Goal: Task Accomplishment & Management: Manage account settings

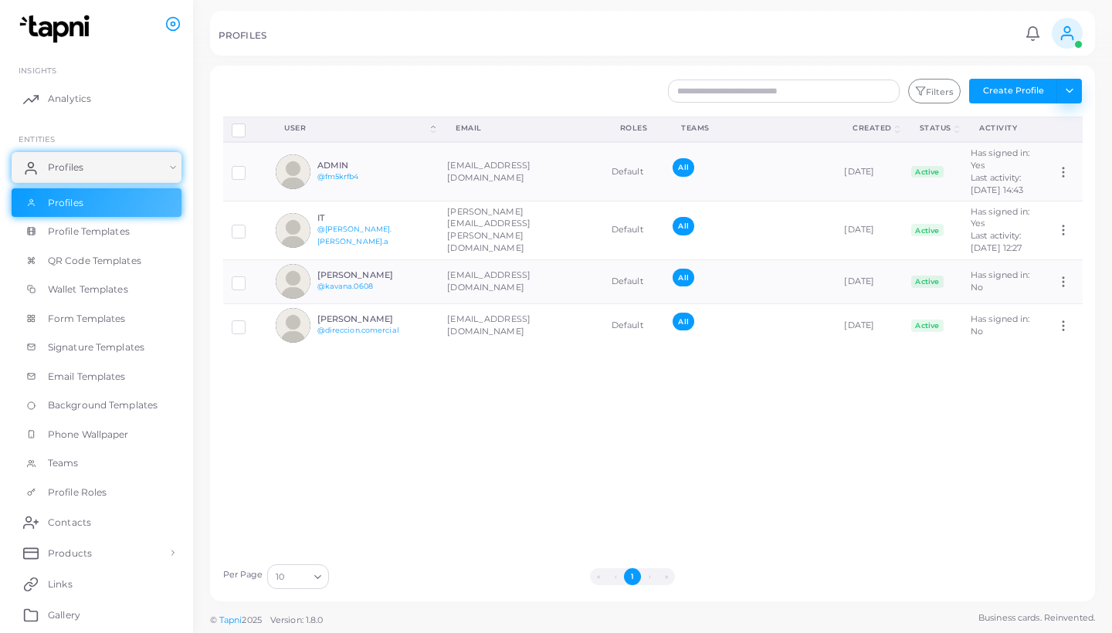
click at [1071, 96] on button "Toggle dropdown" at bounding box center [1068, 91] width 25 height 25
click at [1071, 41] on icon at bounding box center [1067, 33] width 17 height 17
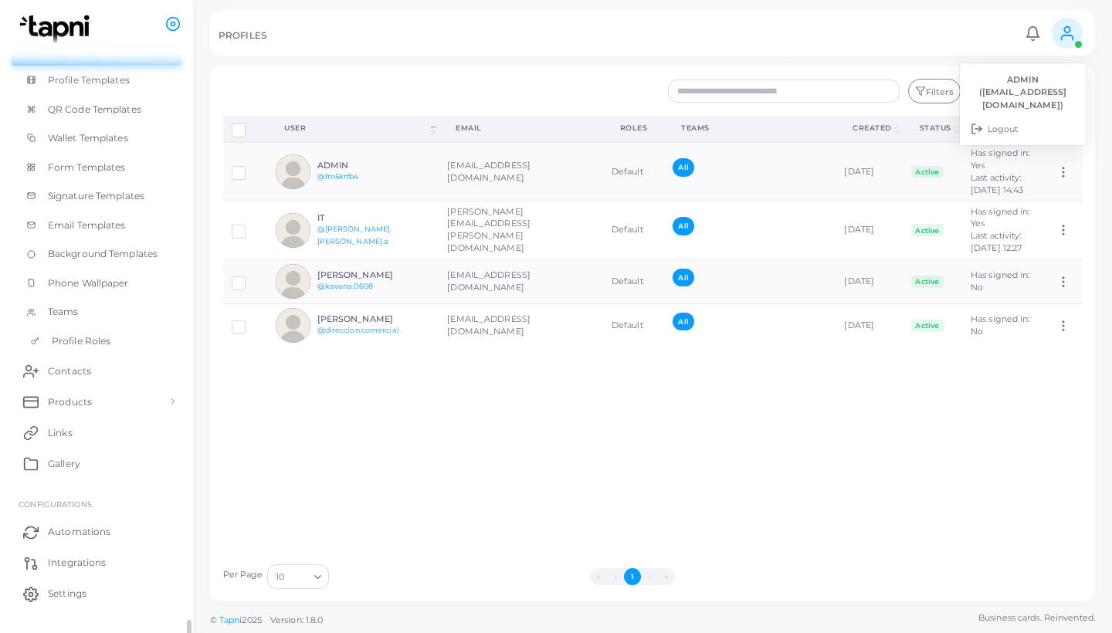
scroll to position [177, 0]
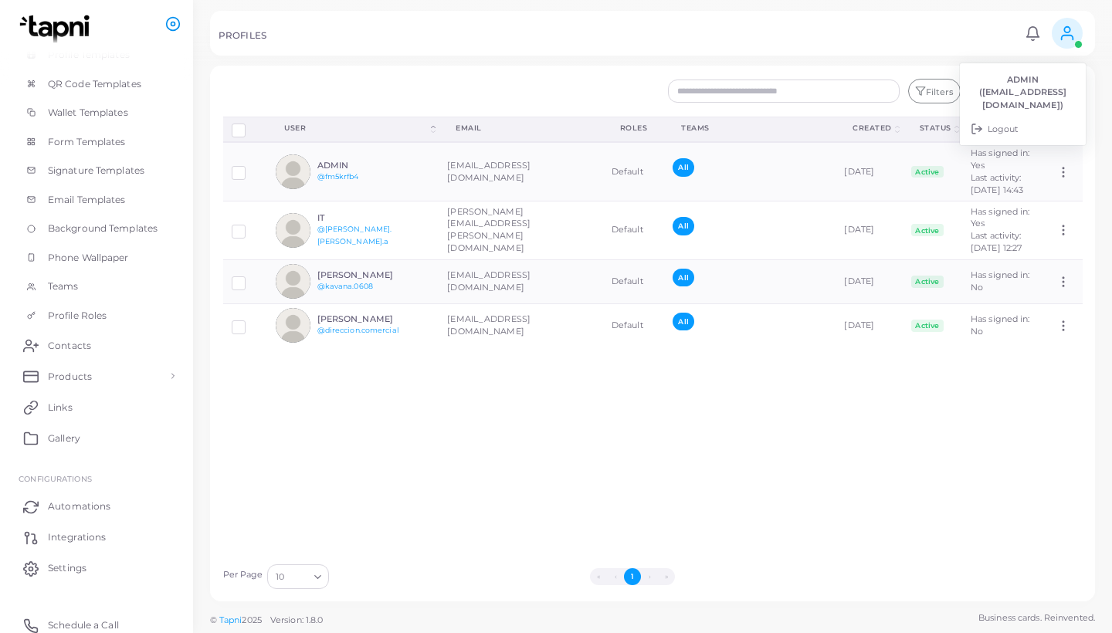
click at [173, 25] on icon at bounding box center [172, 23] width 15 height 15
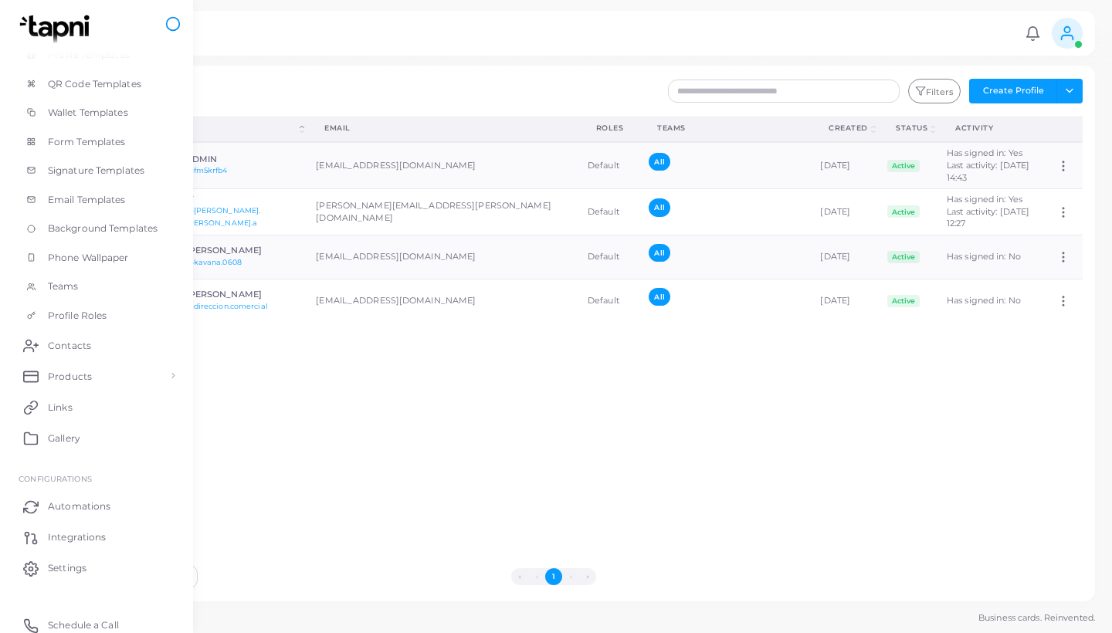
click at [173, 25] on icon at bounding box center [172, 23] width 15 height 15
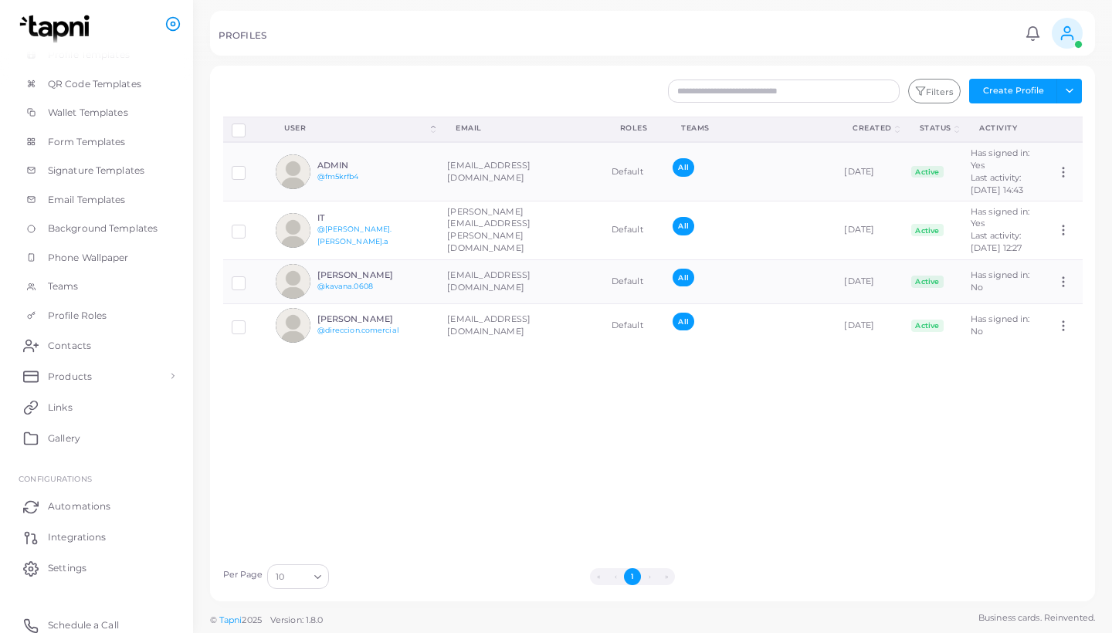
click at [173, 25] on icon at bounding box center [172, 23] width 15 height 15
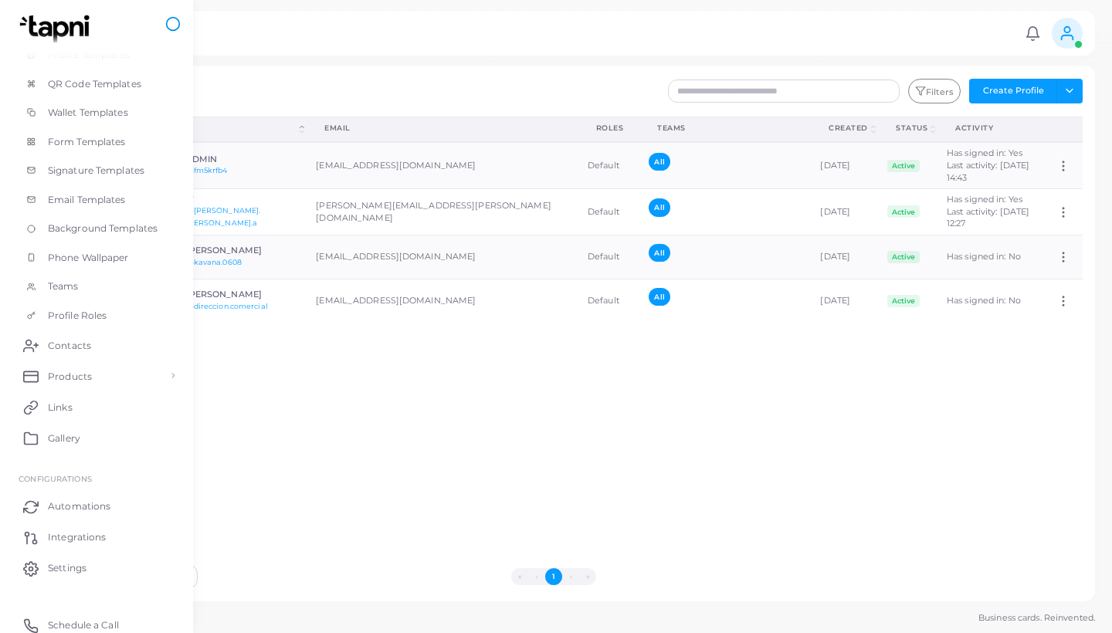
click at [173, 25] on icon at bounding box center [172, 23] width 15 height 15
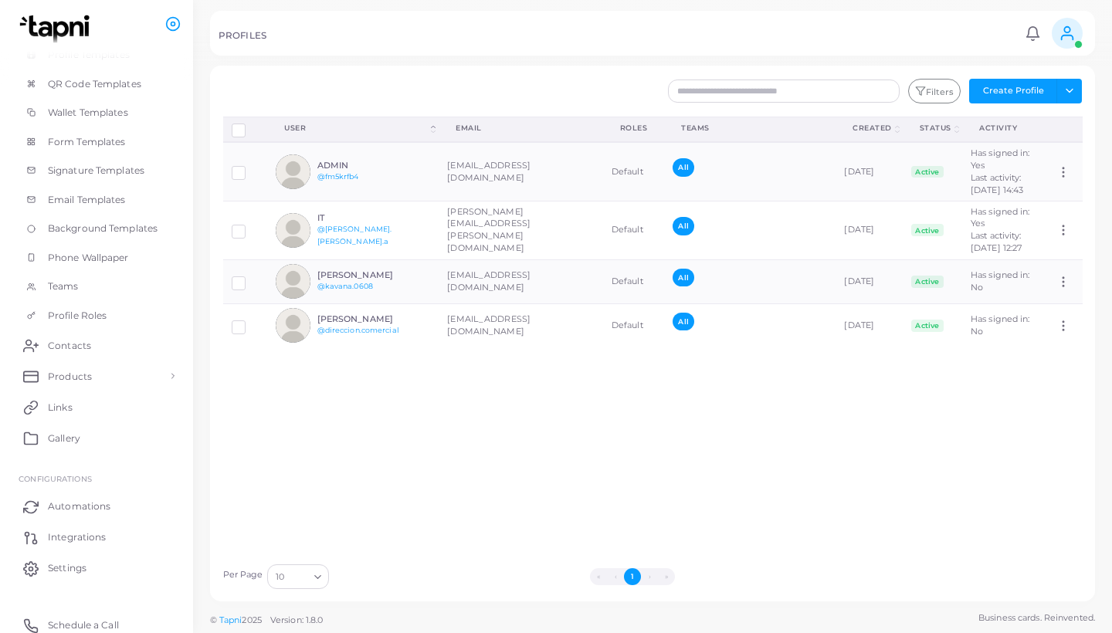
scroll to position [0, 0]
click at [79, 563] on span "Settings" at bounding box center [71, 568] width 39 height 14
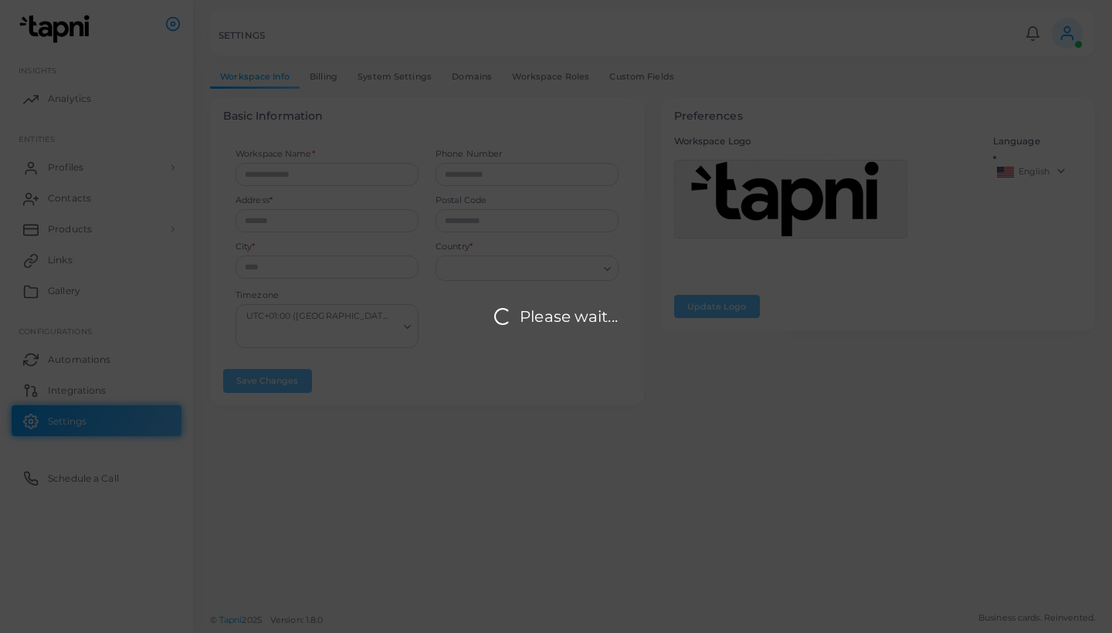
type input "******"
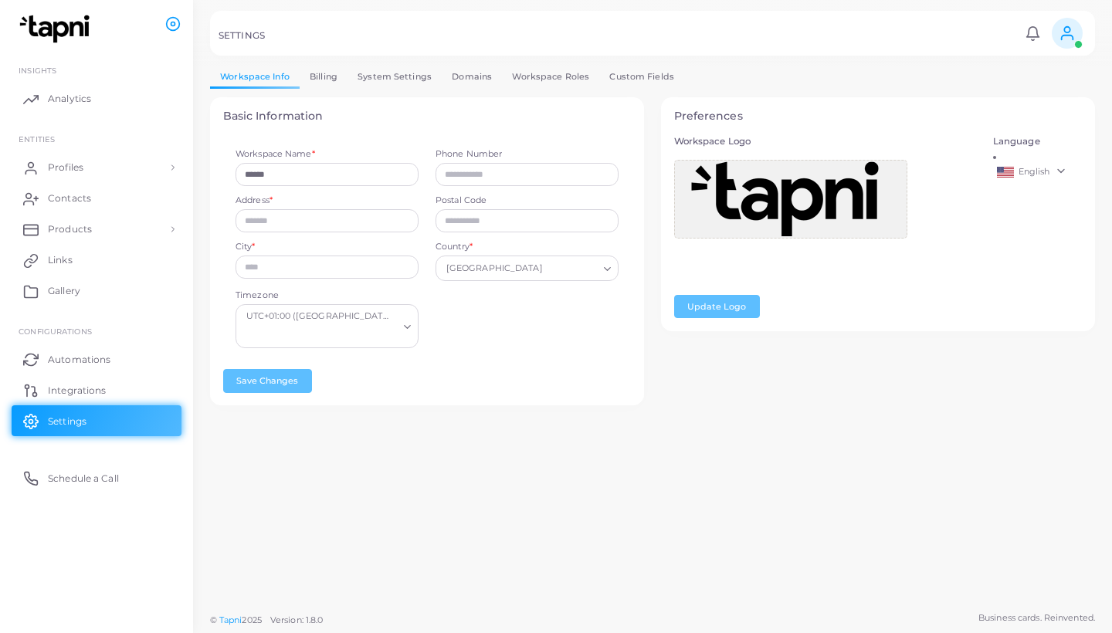
click at [1061, 163] on link "English" at bounding box center [1038, 172] width 90 height 19
click at [1041, 279] on span "Spanish" at bounding box center [1035, 283] width 33 height 11
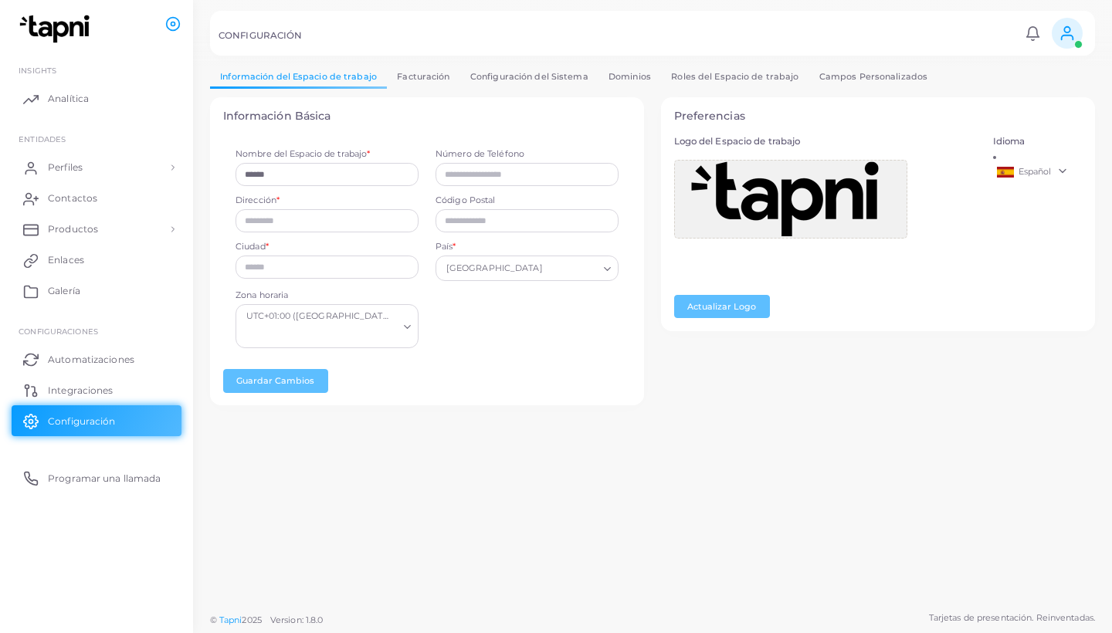
click at [470, 485] on div "Información del Espacio de trabajo Facturación Configuración del Sistema Domini…" at bounding box center [652, 302] width 919 height 605
type input "**********"
type input "*"
type input "**********"
type input "*****"
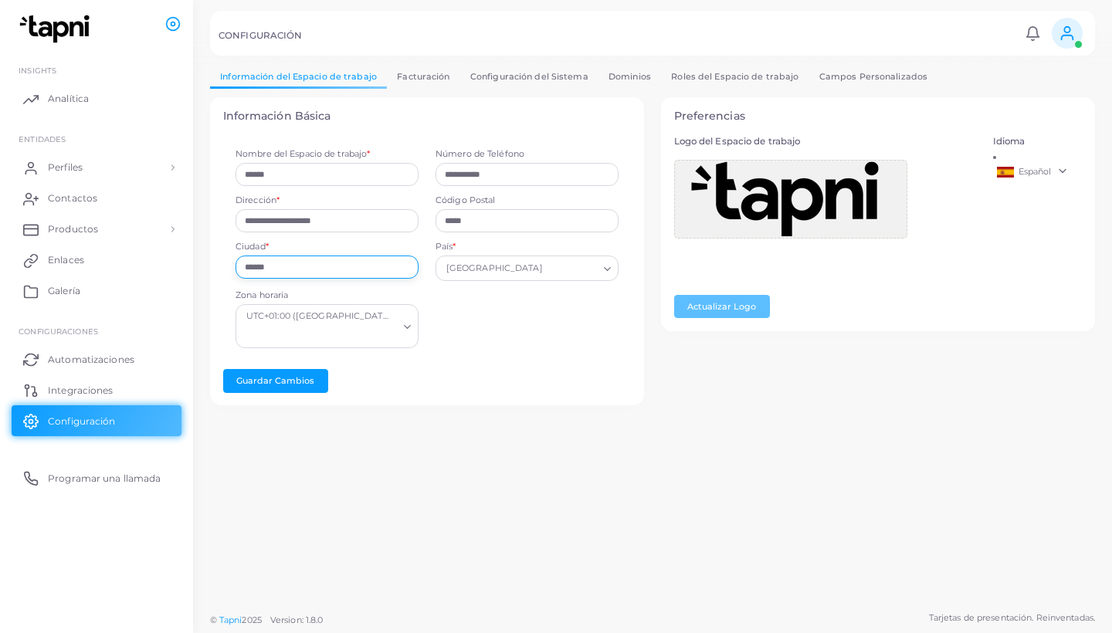
type input "******"
click at [405, 321] on div "UTC+01:00 ([GEOGRAPHIC_DATA], [GEOGRAPHIC_DATA], [GEOGRAPHIC_DATA], [GEOGRAPHIC…" at bounding box center [327, 326] width 183 height 44
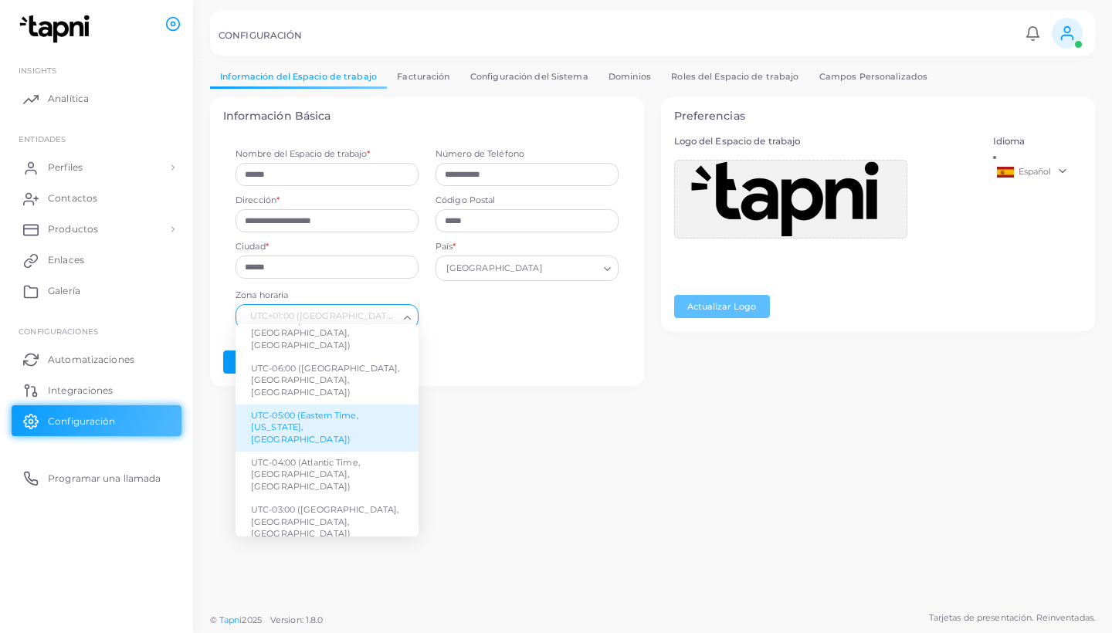
scroll to position [260, 0]
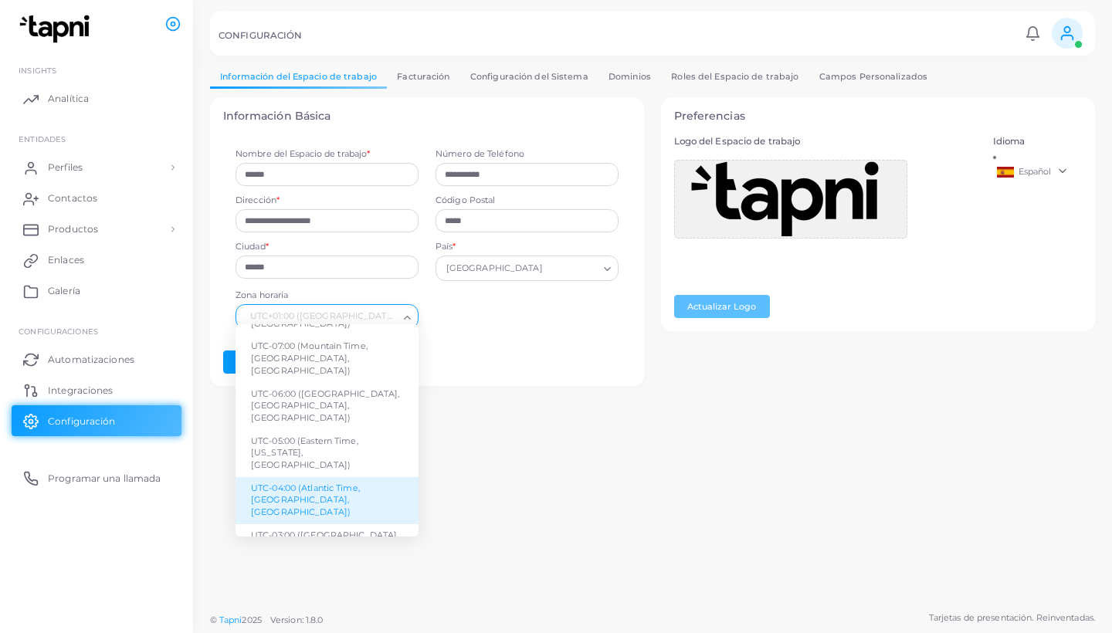
click at [546, 578] on div "**********" at bounding box center [652, 302] width 919 height 605
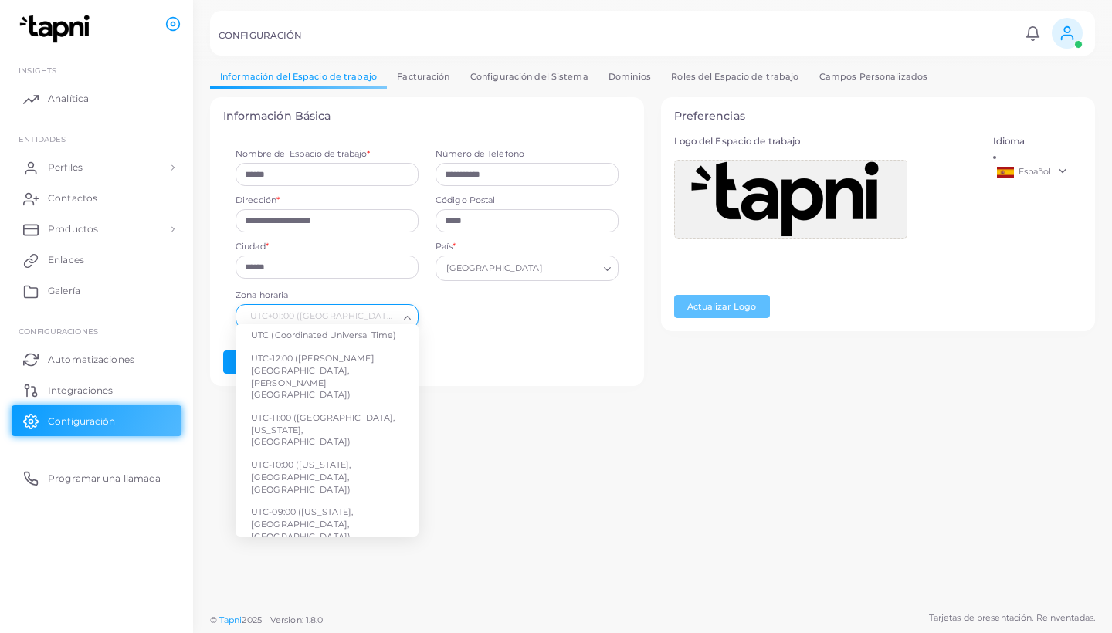
click at [412, 325] on div "Zona horaria UTC+01:00 ([GEOGRAPHIC_DATA], [GEOGRAPHIC_DATA], [GEOGRAPHIC_DATA]…" at bounding box center [327, 314] width 200 height 48
click at [458, 444] on div "**********" at bounding box center [652, 302] width 919 height 605
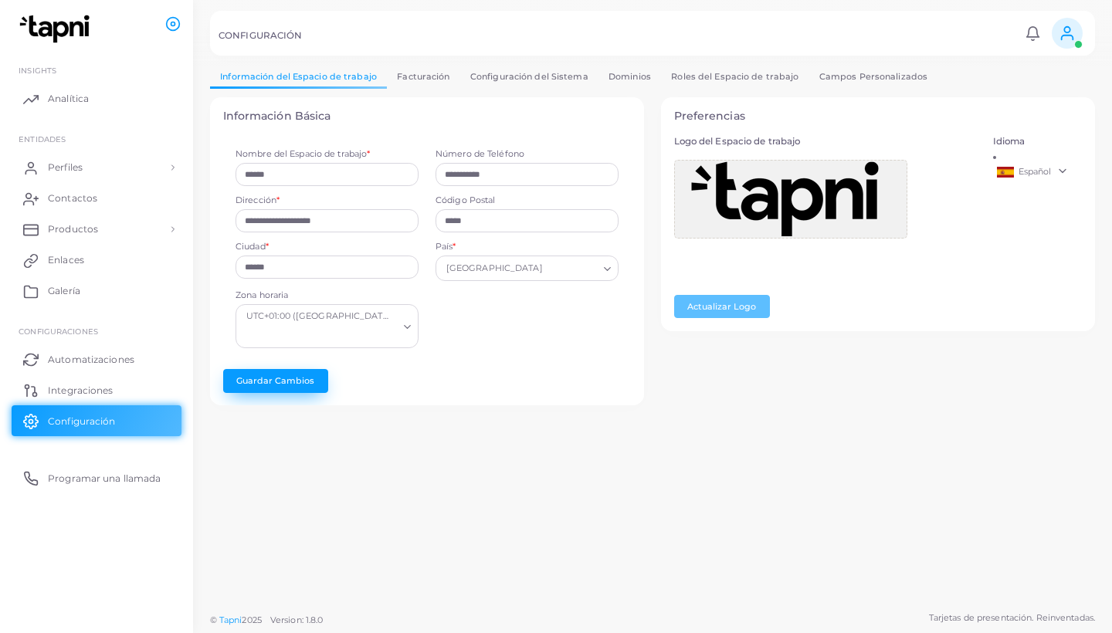
click at [293, 375] on button "Guardar Cambios" at bounding box center [275, 380] width 105 height 23
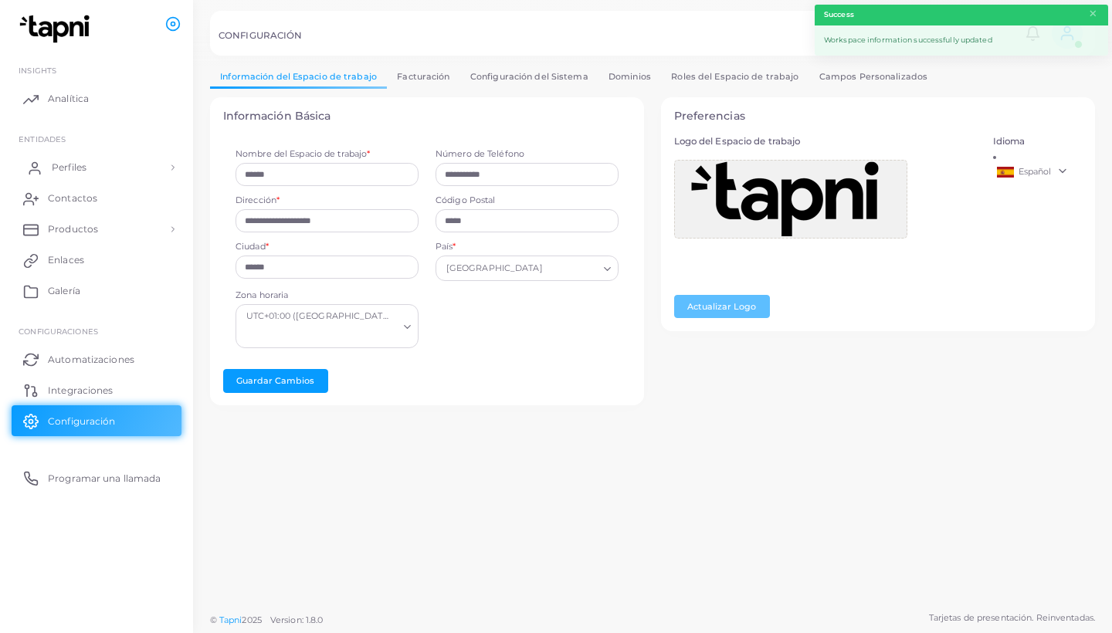
click at [89, 164] on link "Perfiles" at bounding box center [97, 167] width 170 height 31
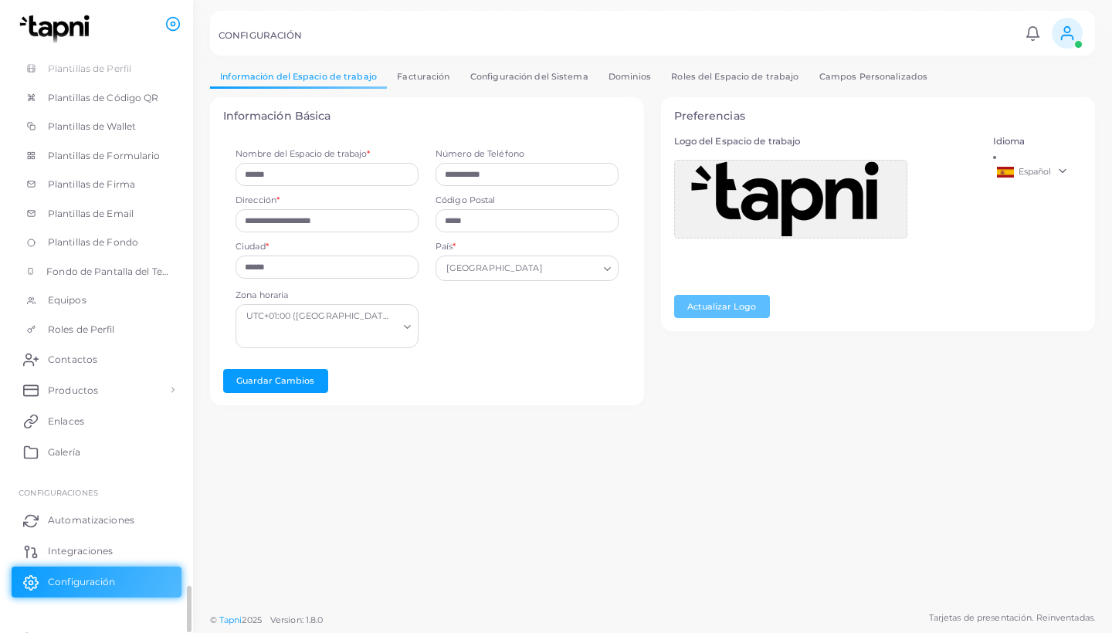
scroll to position [177, 0]
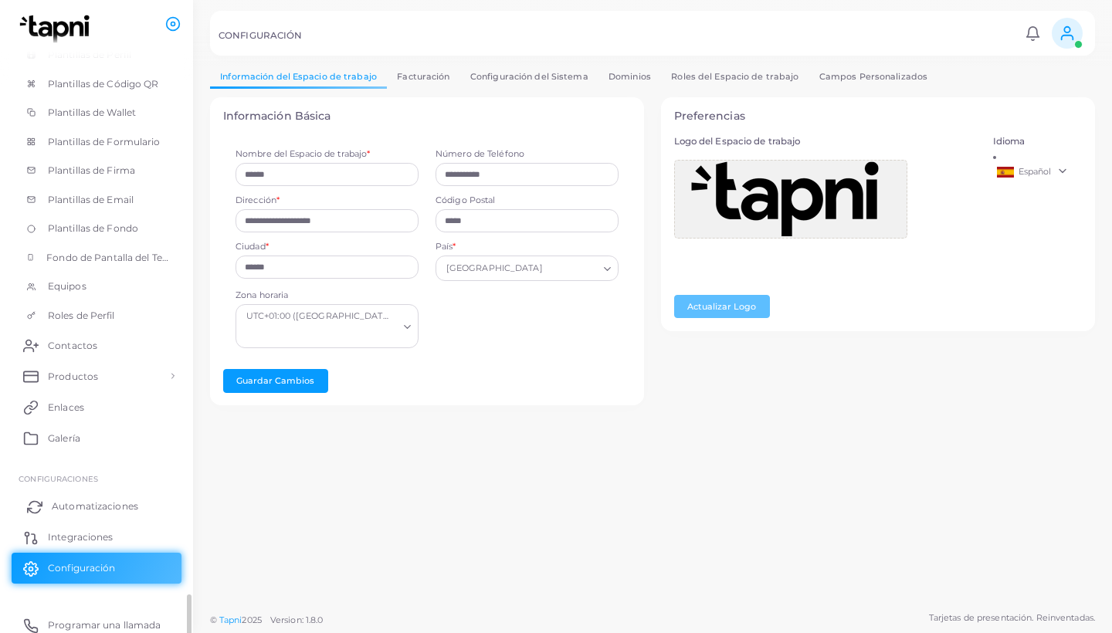
click at [109, 500] on span "Automatizaciones" at bounding box center [95, 507] width 86 height 14
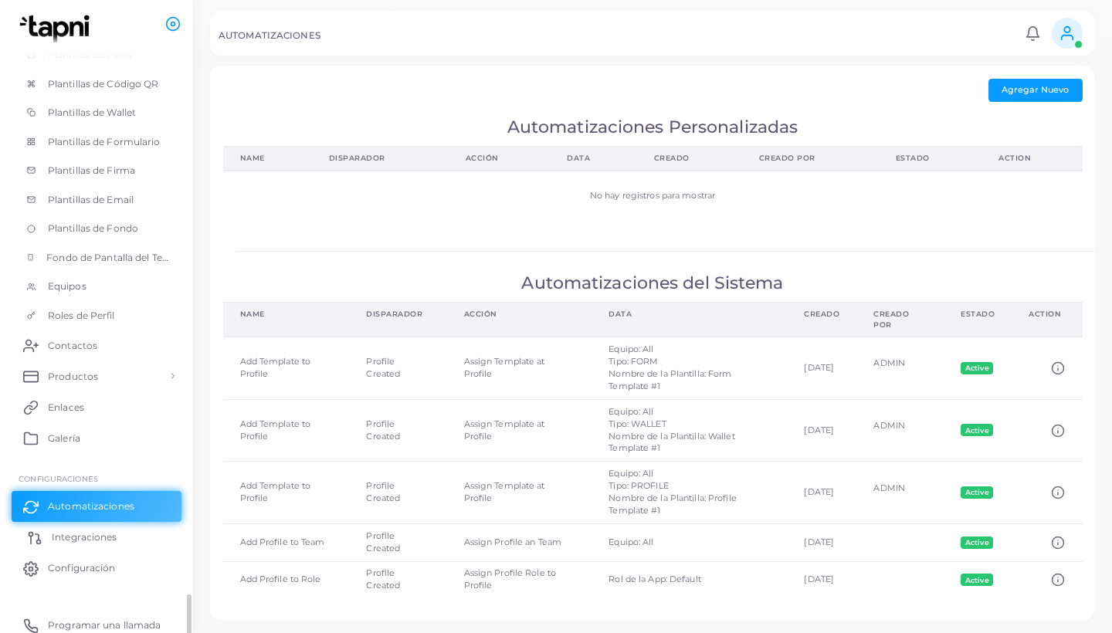
click at [86, 532] on span "Integraciones" at bounding box center [84, 538] width 65 height 14
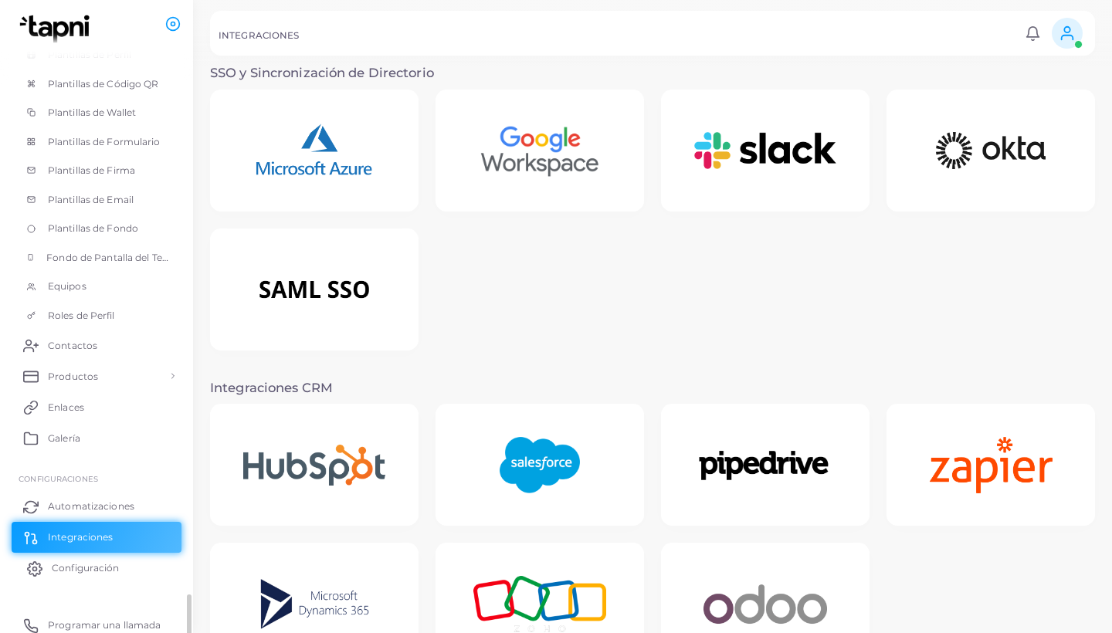
click at [119, 561] on span "Configuración" at bounding box center [85, 568] width 67 height 14
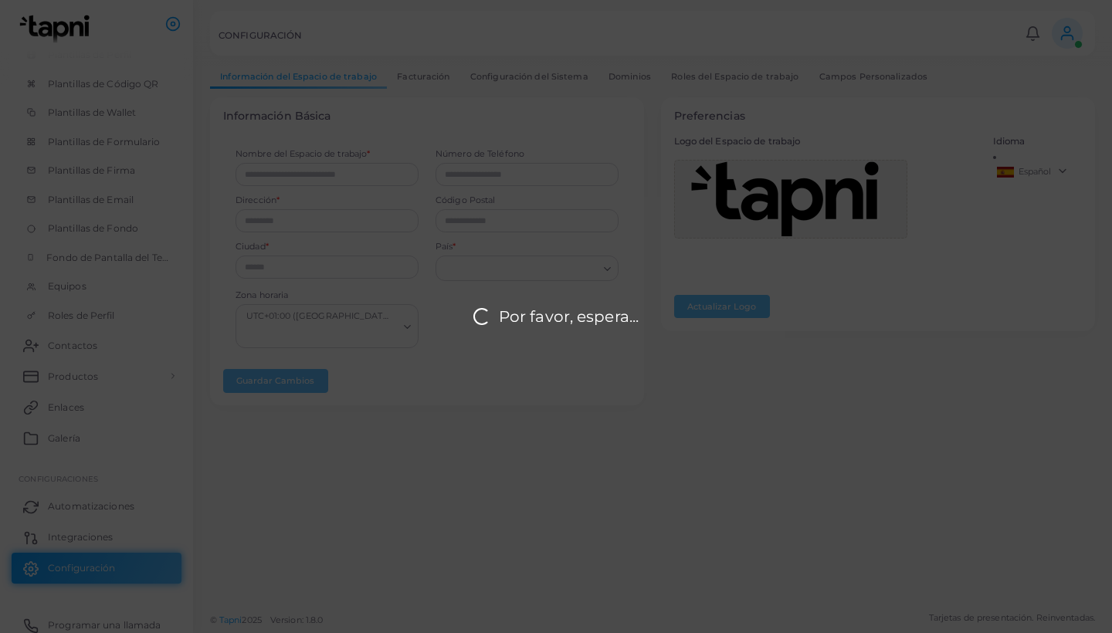
type input "******"
type input "**********"
type input "*****"
type input "******"
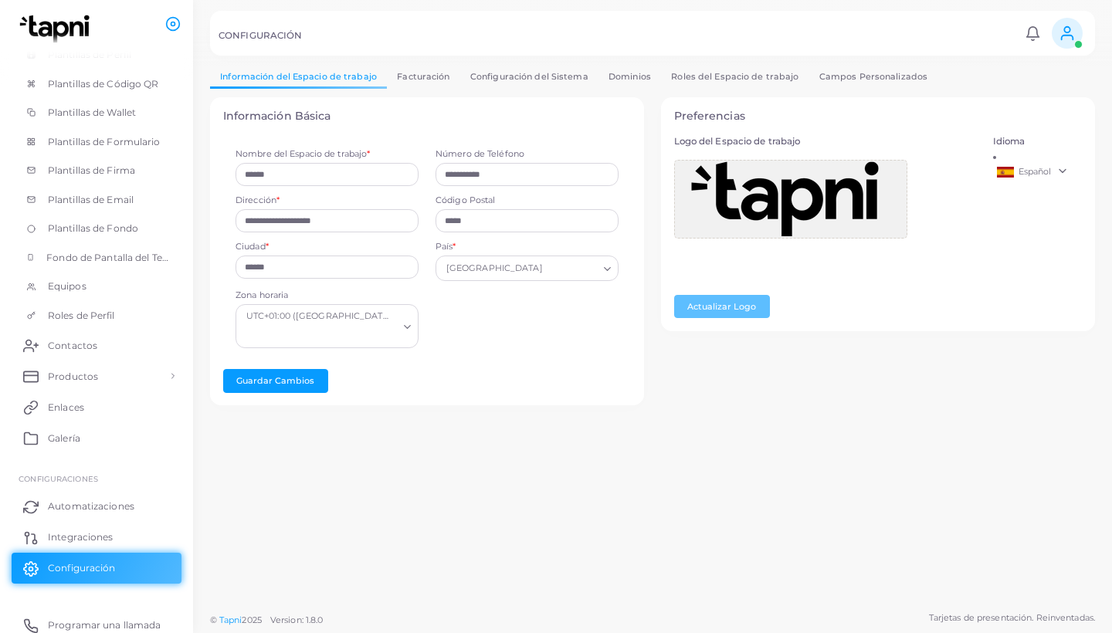
click at [429, 80] on link "Facturación" at bounding box center [423, 77] width 73 height 22
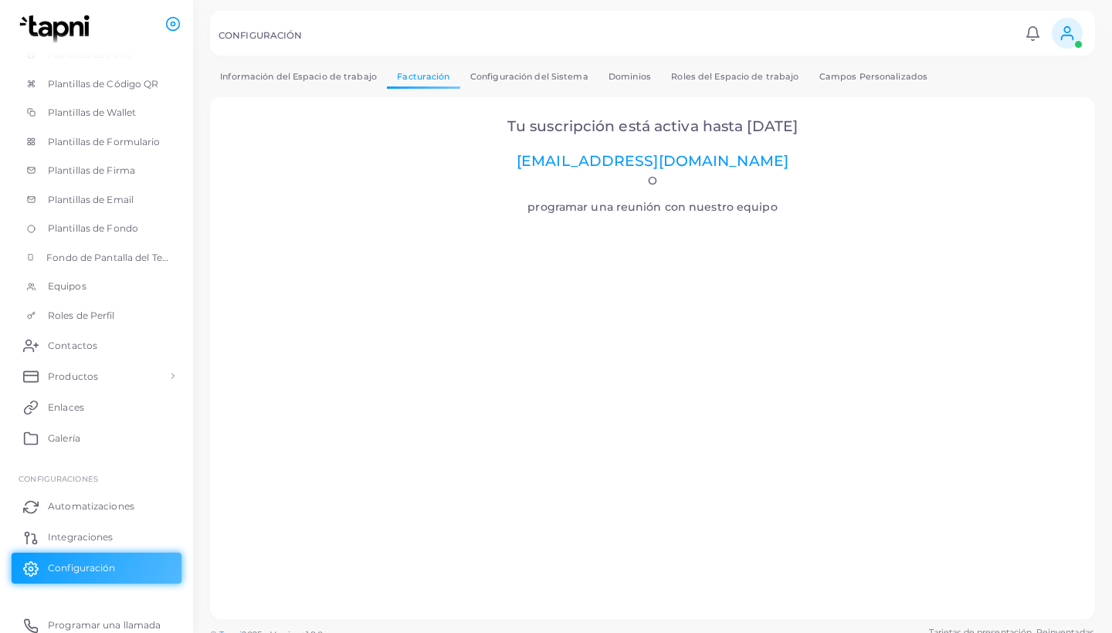
click at [557, 80] on link "Configuración del Sistema" at bounding box center [529, 77] width 138 height 22
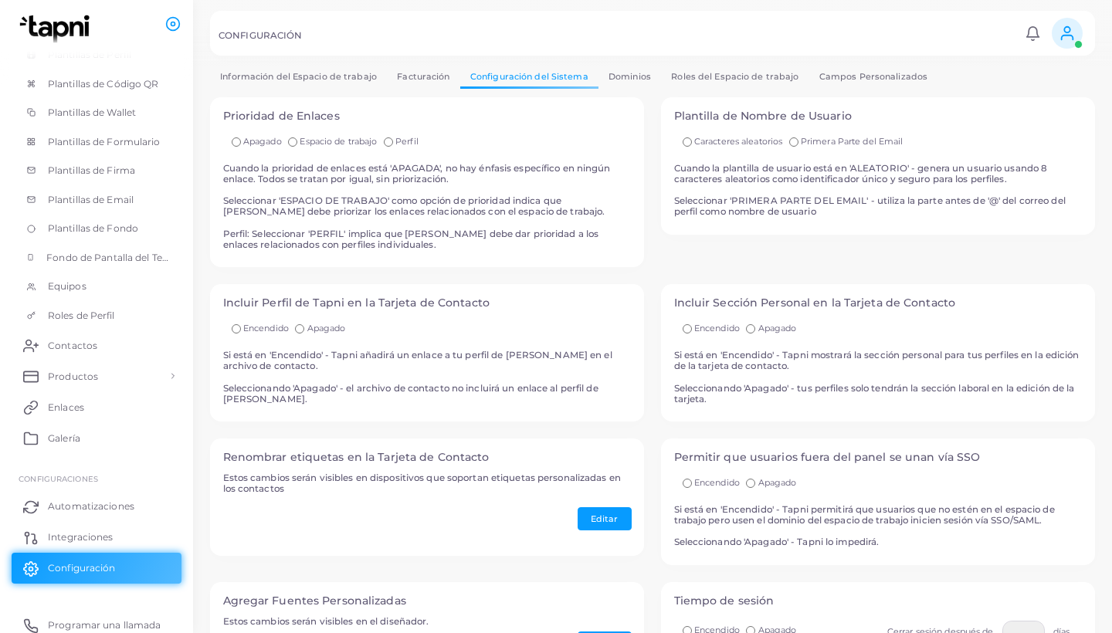
click at [635, 76] on link "Dominios" at bounding box center [629, 77] width 63 height 22
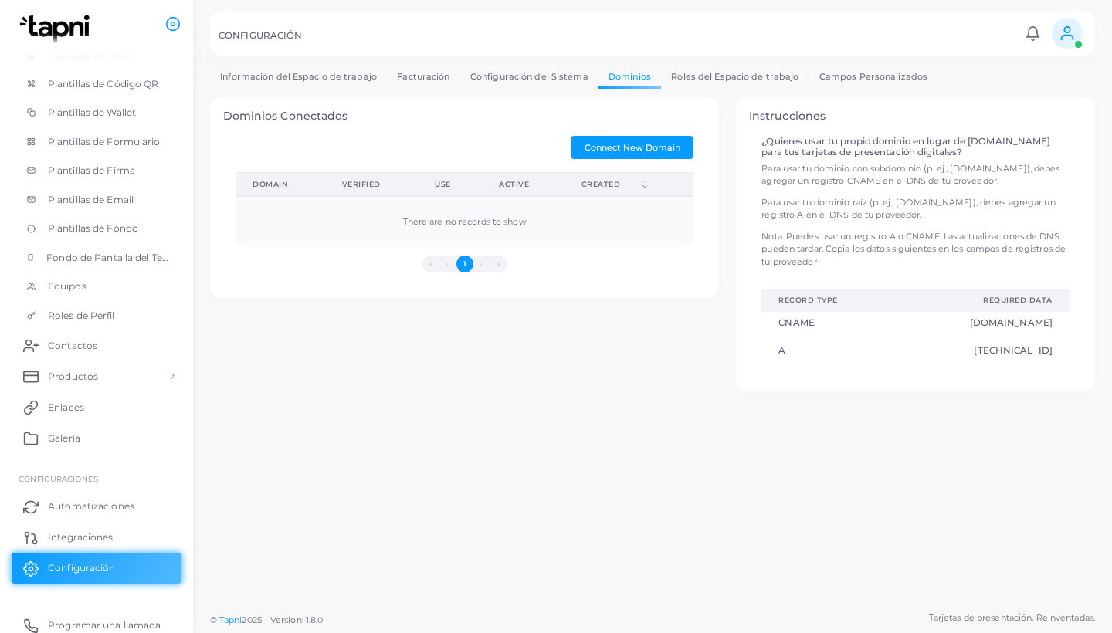
click at [709, 75] on link "Roles del Espacio de trabajo" at bounding box center [735, 77] width 148 height 22
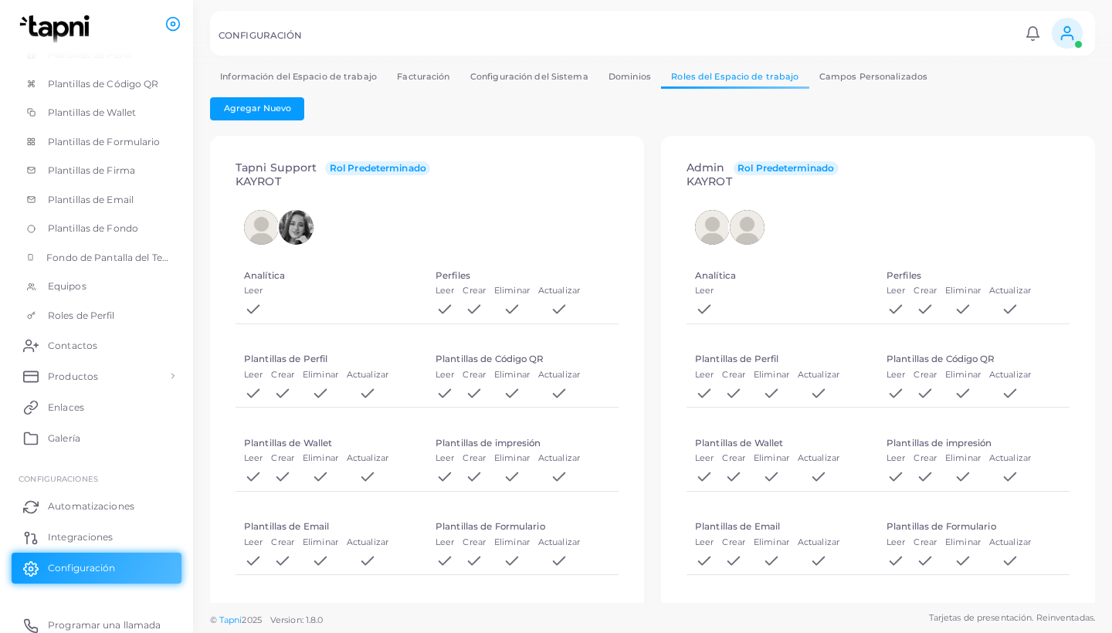
click at [844, 80] on link "Campos Personalizados" at bounding box center [873, 77] width 129 height 22
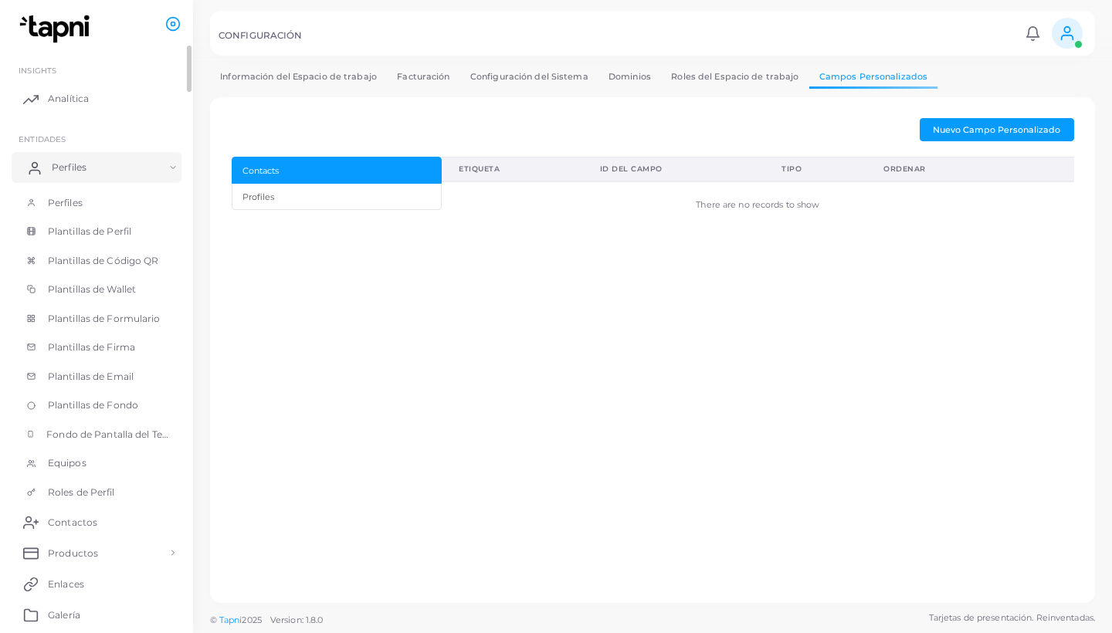
click at [97, 167] on link "Perfiles" at bounding box center [97, 167] width 170 height 31
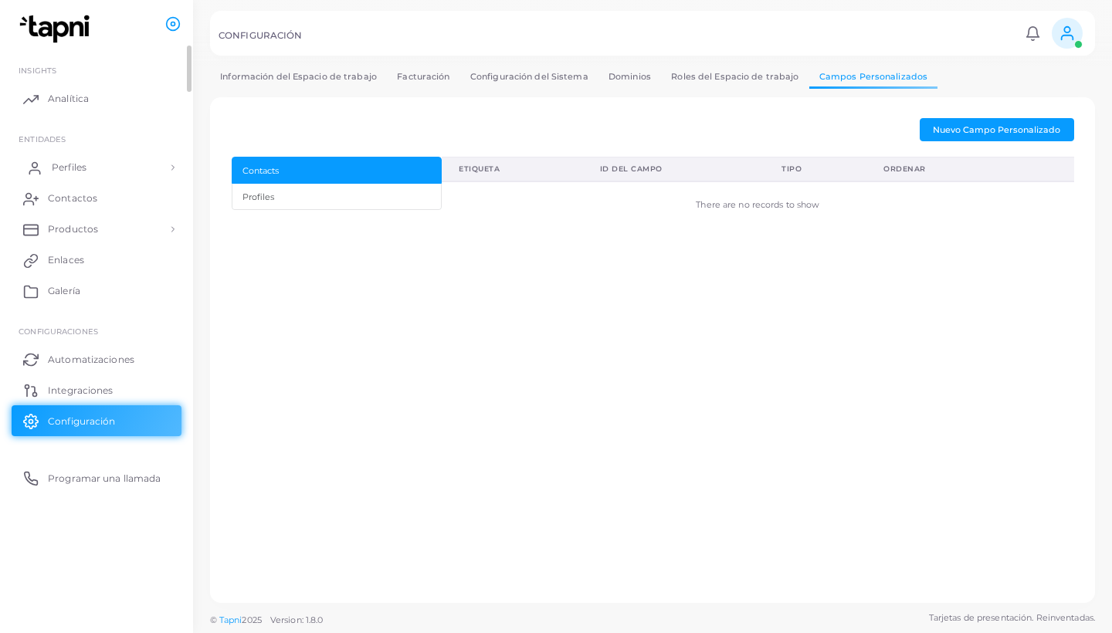
click at [97, 167] on link "Perfiles" at bounding box center [97, 167] width 170 height 31
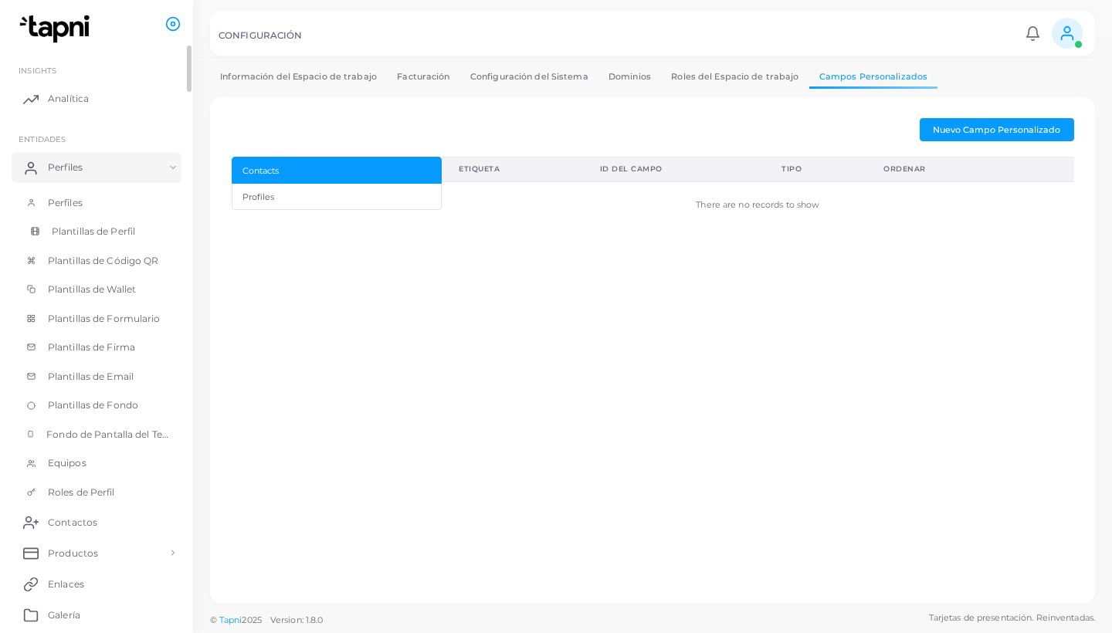
click at [99, 226] on span "Plantillas de Perfil" at bounding box center [93, 232] width 83 height 14
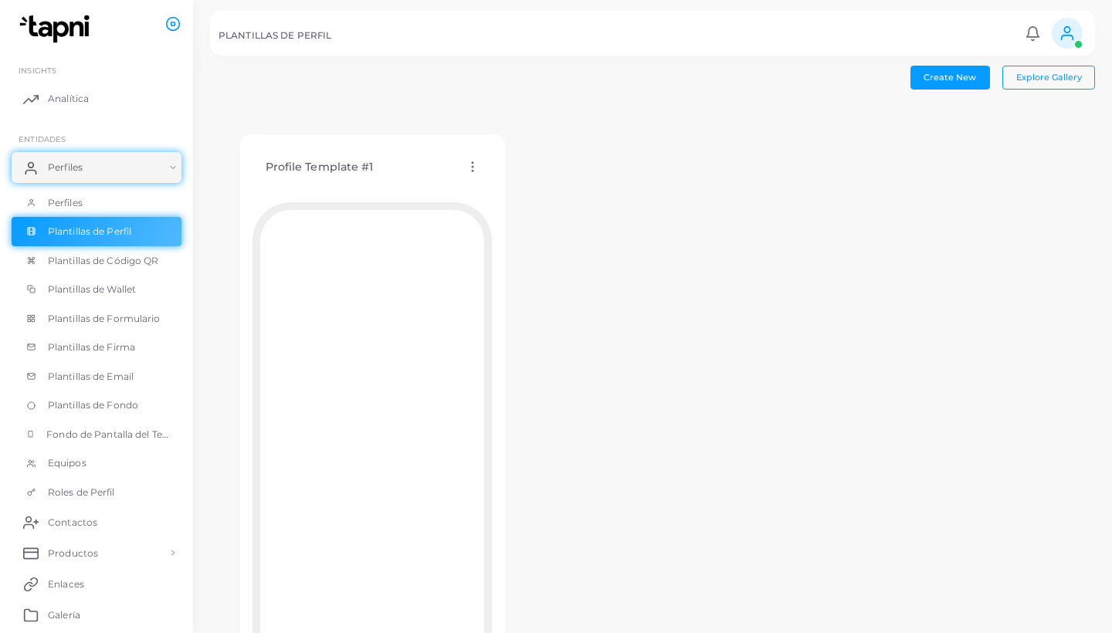
click at [473, 172] on icon at bounding box center [473, 167] width 14 height 14
click at [594, 335] on div "Profile Template #1 Editar Plantilla Asignar plantilla Duplicar Plantilla Elimi…" at bounding box center [652, 424] width 885 height 638
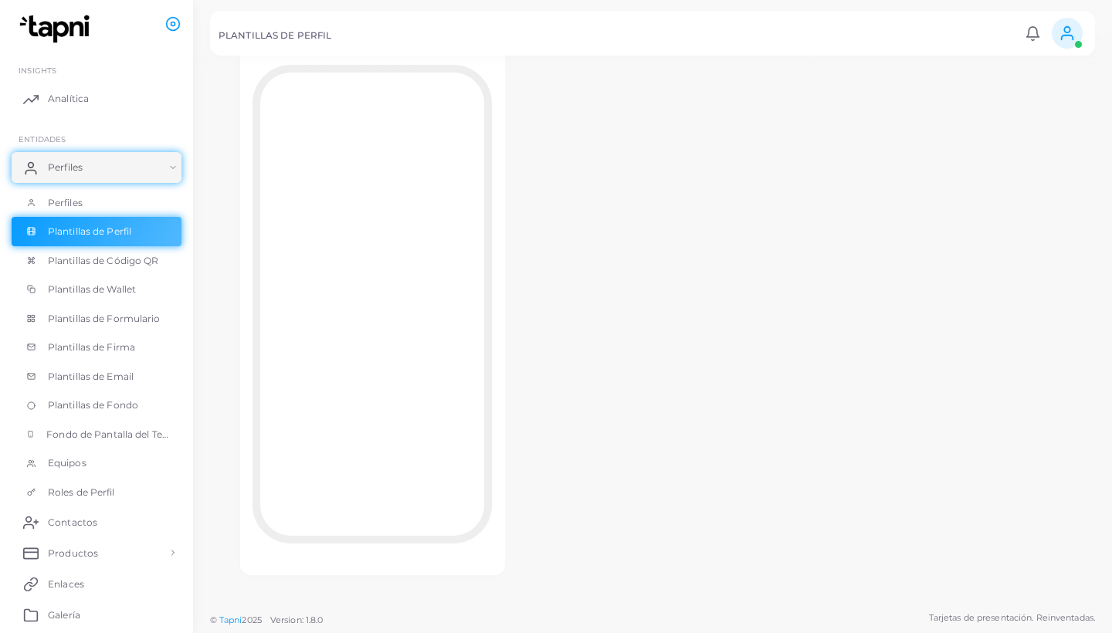
scroll to position [137, 0]
click at [128, 235] on span "Plantillas de Perfil" at bounding box center [93, 232] width 83 height 14
click at [136, 261] on span "Plantillas de Código QR" at bounding box center [107, 261] width 111 height 14
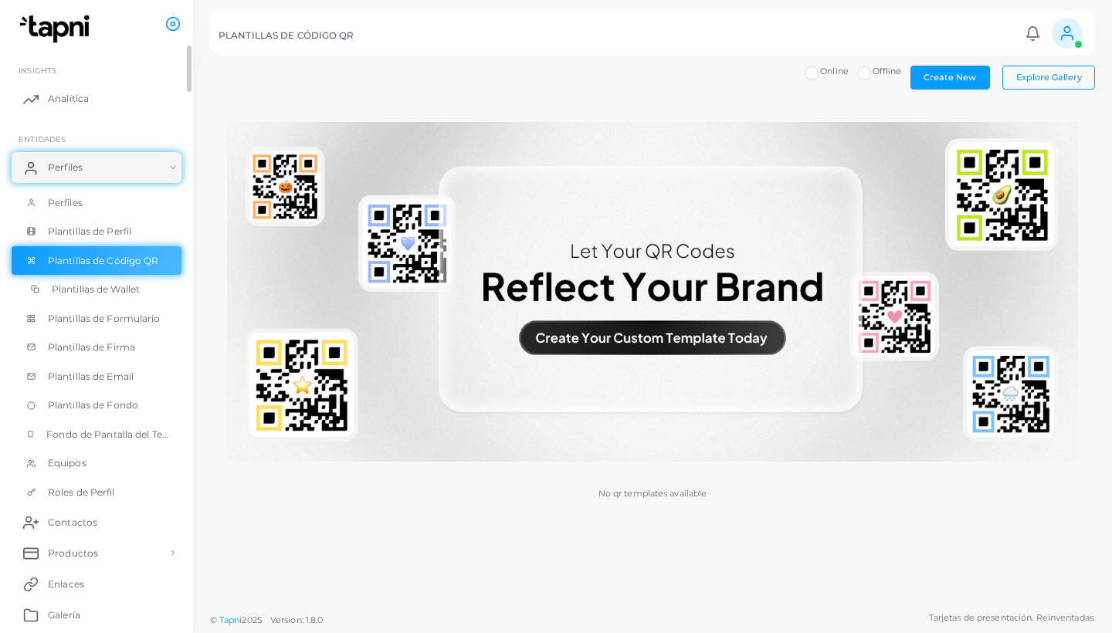
click at [124, 290] on span "Plantillas de Wallet" at bounding box center [96, 290] width 88 height 14
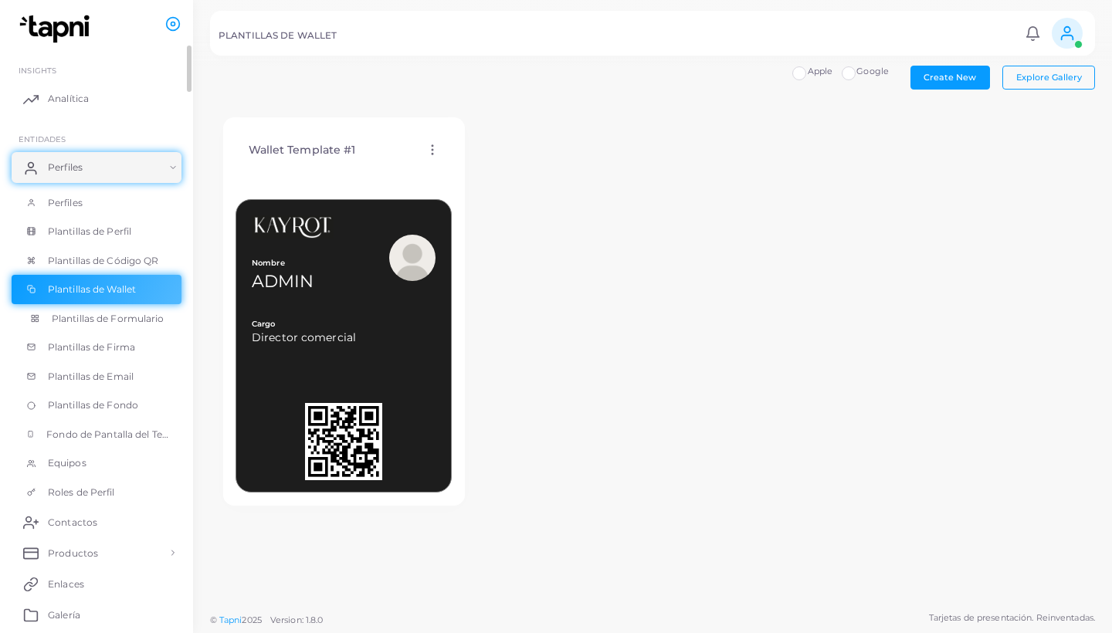
click at [164, 315] on span "Plantillas de Formulario" at bounding box center [108, 319] width 113 height 14
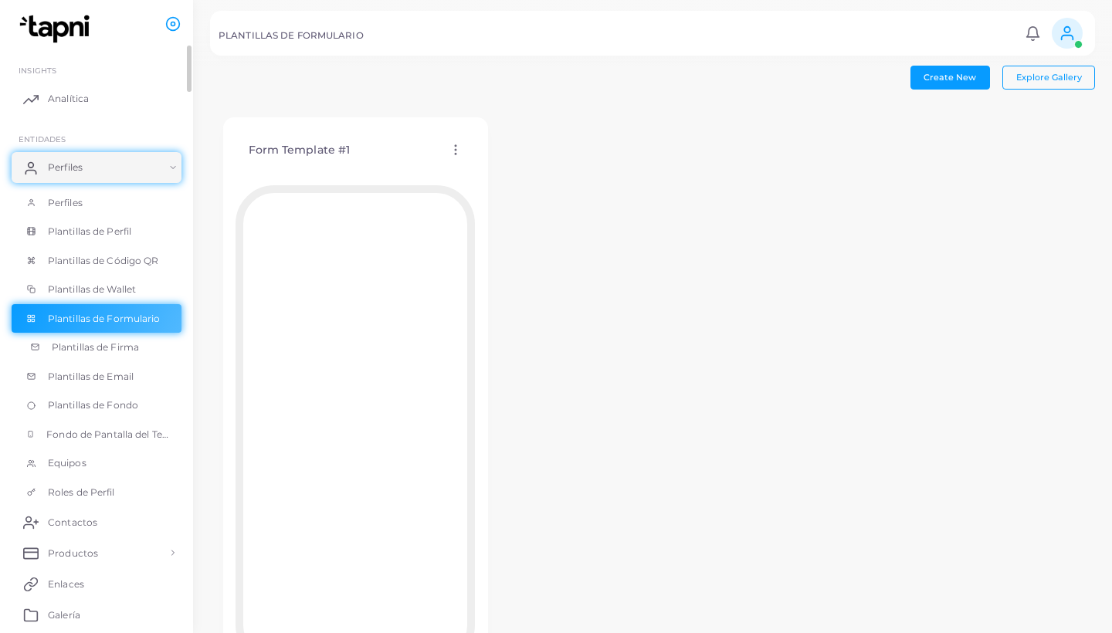
click at [124, 341] on span "Plantillas de Firma" at bounding box center [95, 348] width 87 height 14
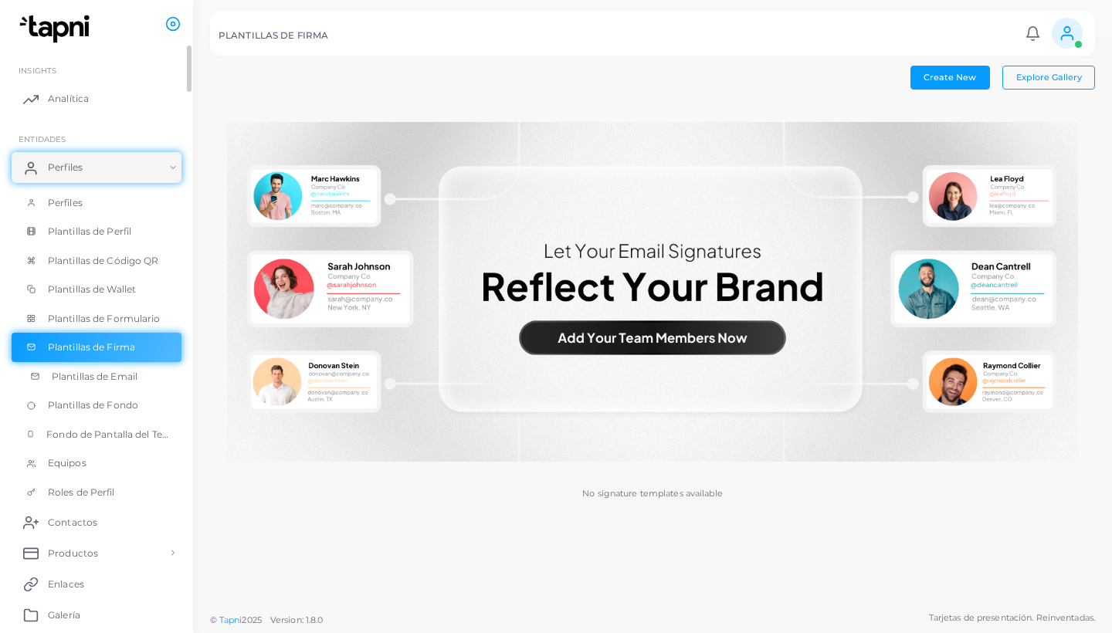
click at [133, 370] on span "Plantillas de Email" at bounding box center [95, 377] width 86 height 14
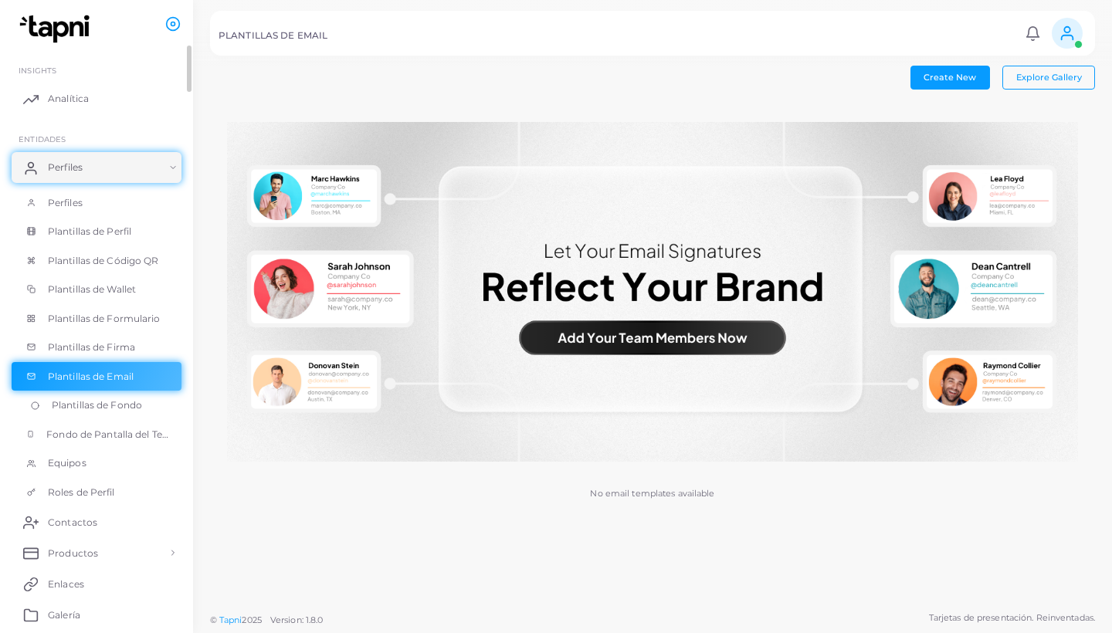
click at [115, 399] on span "Plantillas de Fondo" at bounding box center [97, 405] width 90 height 14
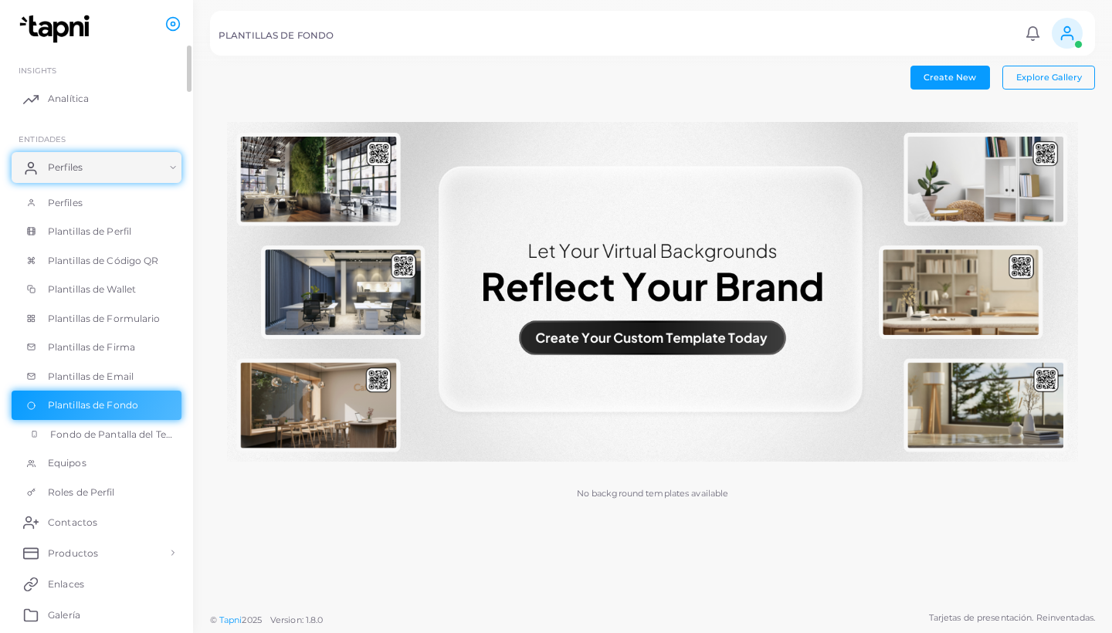
click at [117, 430] on span "Fondo de Pantalla del Teléfono" at bounding box center [112, 435] width 124 height 14
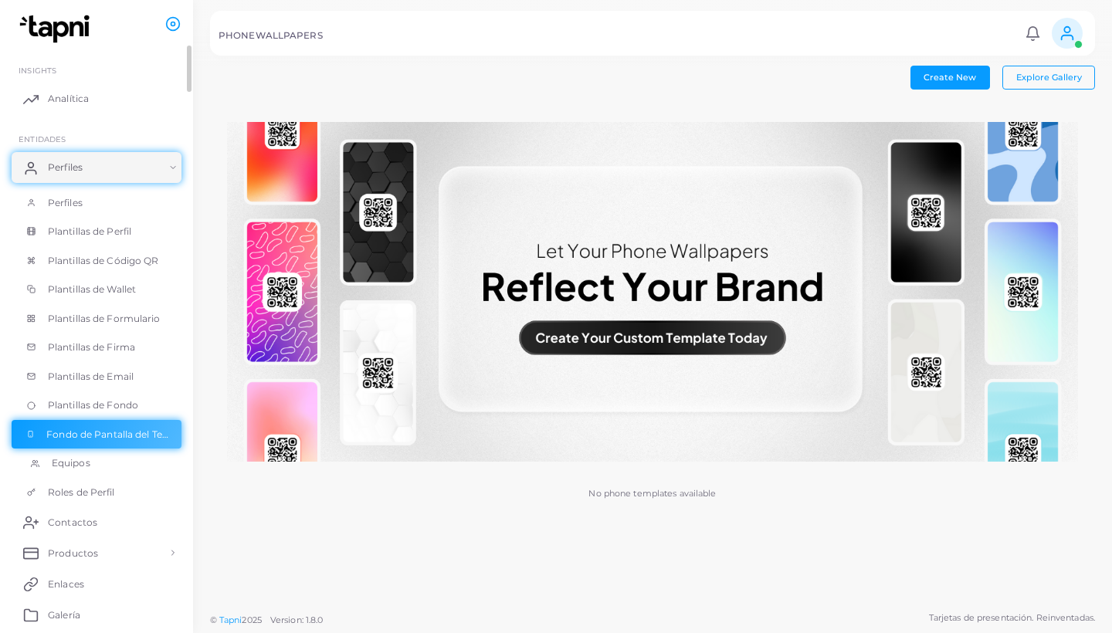
click at [86, 461] on span "Equipos" at bounding box center [71, 463] width 39 height 14
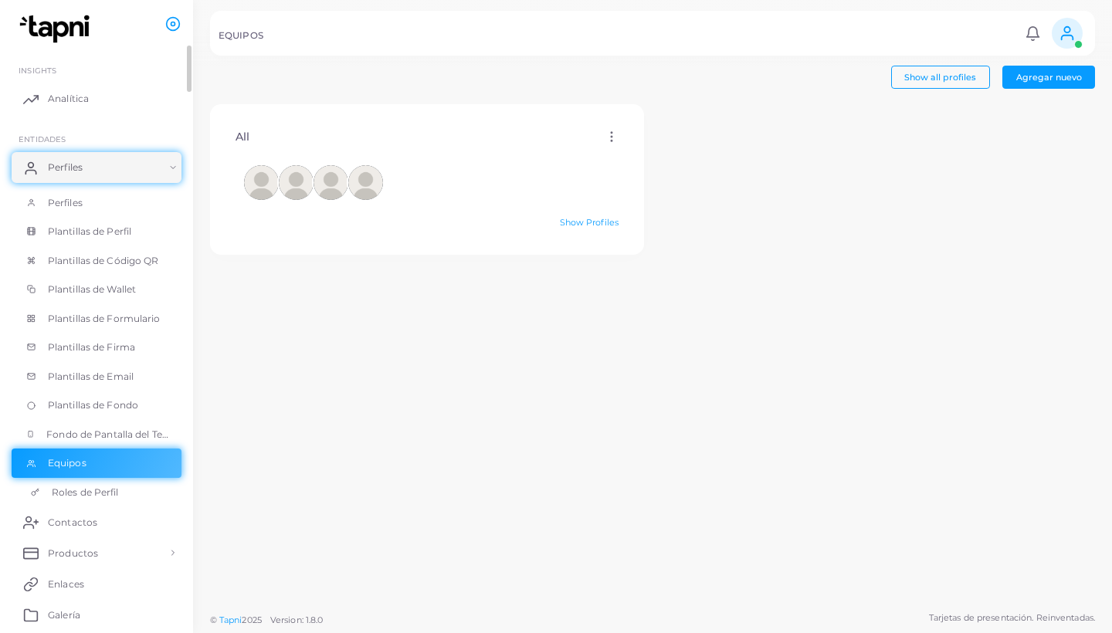
click at [91, 487] on span "Roles de Perfil" at bounding box center [85, 493] width 67 height 14
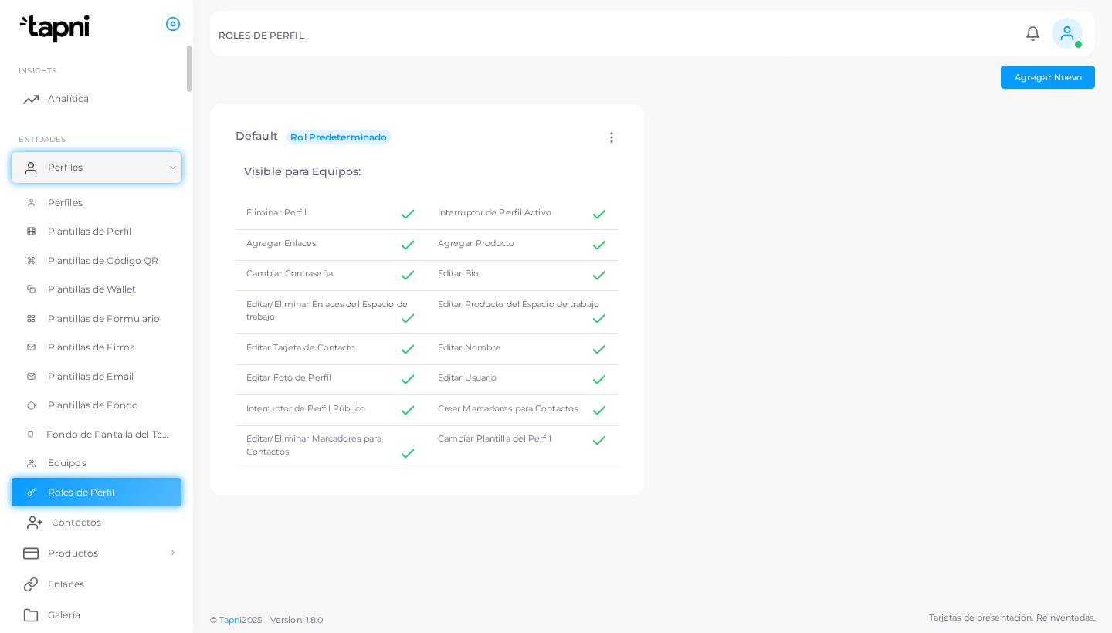
click at [99, 519] on span "Contactos" at bounding box center [76, 523] width 49 height 14
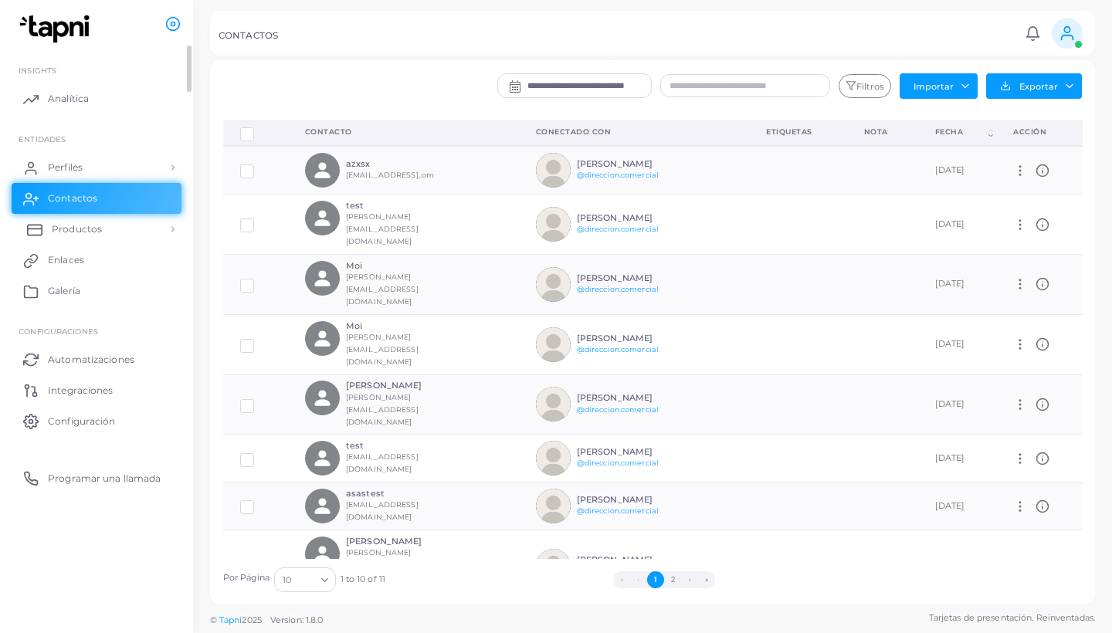
click at [100, 236] on link "Productos" at bounding box center [97, 229] width 170 height 31
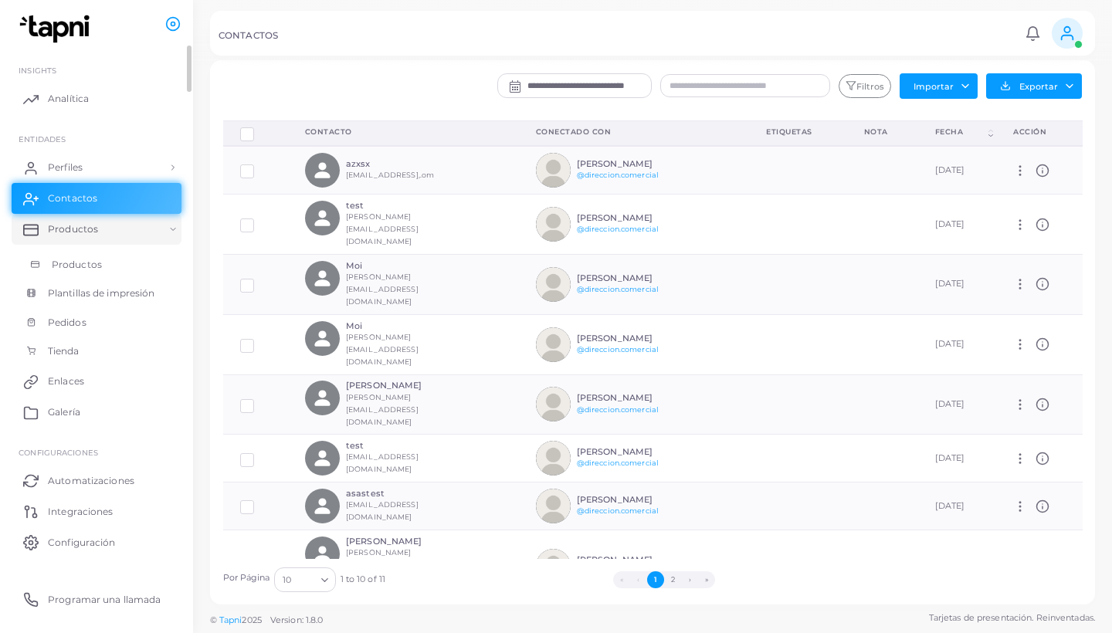
click at [88, 263] on span "Productos" at bounding box center [77, 265] width 50 height 14
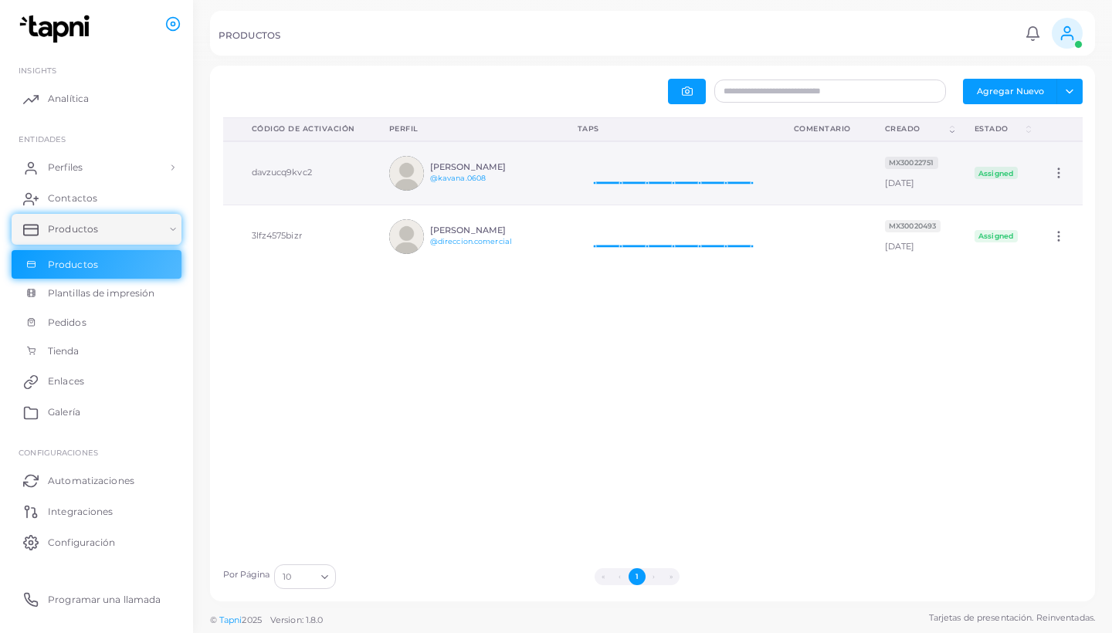
scroll to position [0, 94]
click at [1058, 169] on circle at bounding box center [1059, 169] width 2 height 2
click at [741, 324] on div "Producto (Click to clear sorting) Código de Activación (Click to clear sorting)…" at bounding box center [653, 336] width 877 height 439
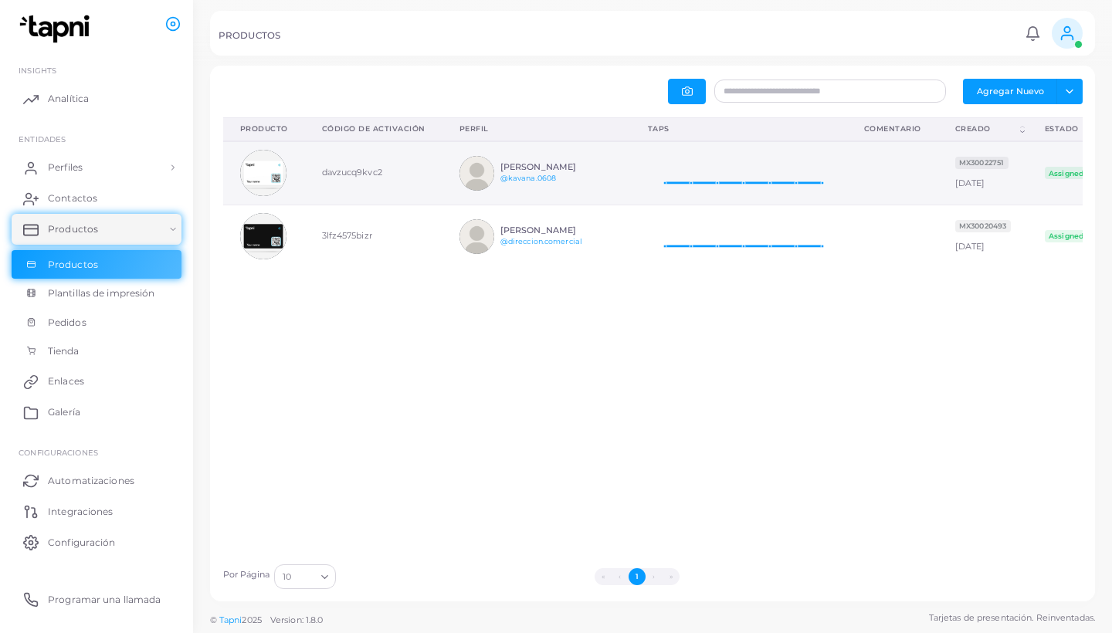
scroll to position [0, 0]
click at [264, 175] on img at bounding box center [263, 173] width 46 height 46
click at [273, 178] on img at bounding box center [263, 173] width 46 height 46
click at [361, 178] on td "davzucq9kvc2" at bounding box center [373, 172] width 137 height 63
click at [363, 172] on td "davzucq9kvc2" at bounding box center [373, 172] width 137 height 63
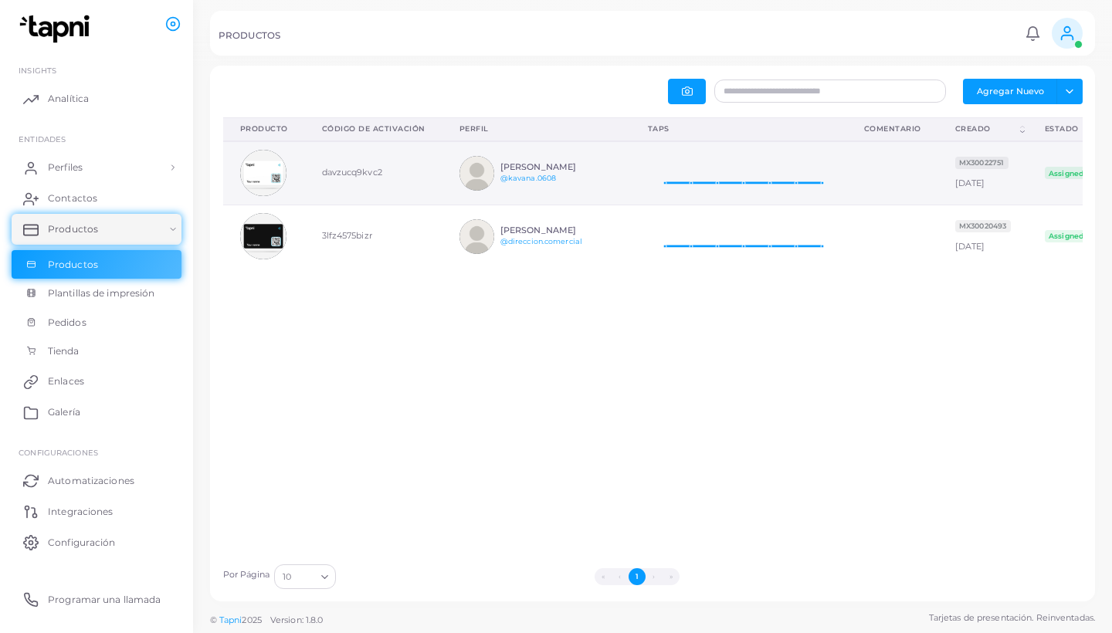
click at [483, 172] on img at bounding box center [476, 173] width 35 height 35
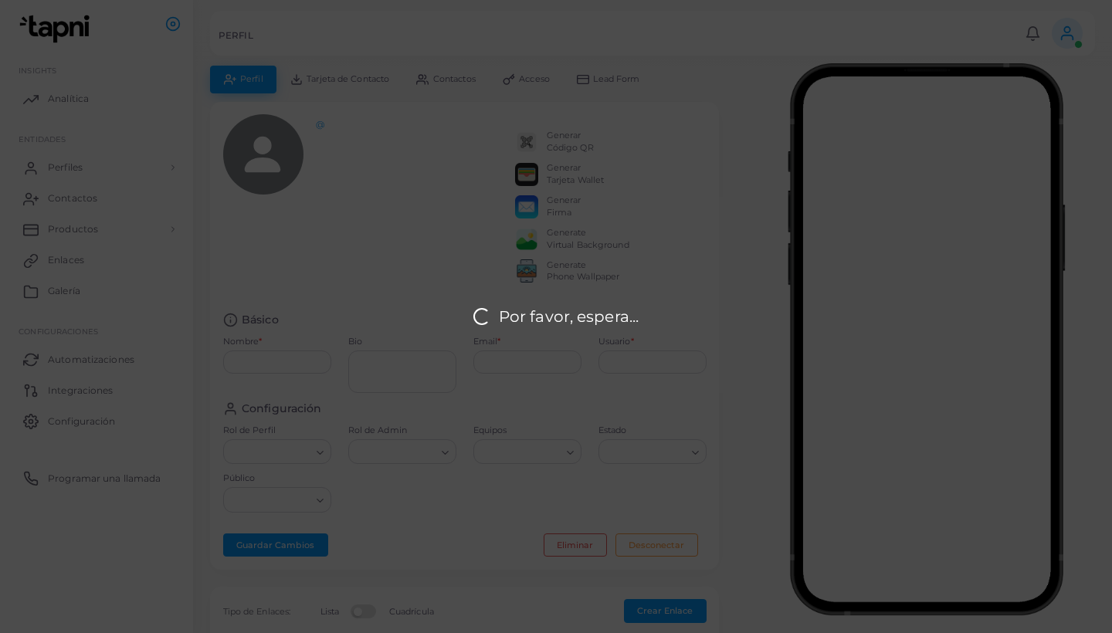
type input "**********"
type textarea "**********"
type input "**********"
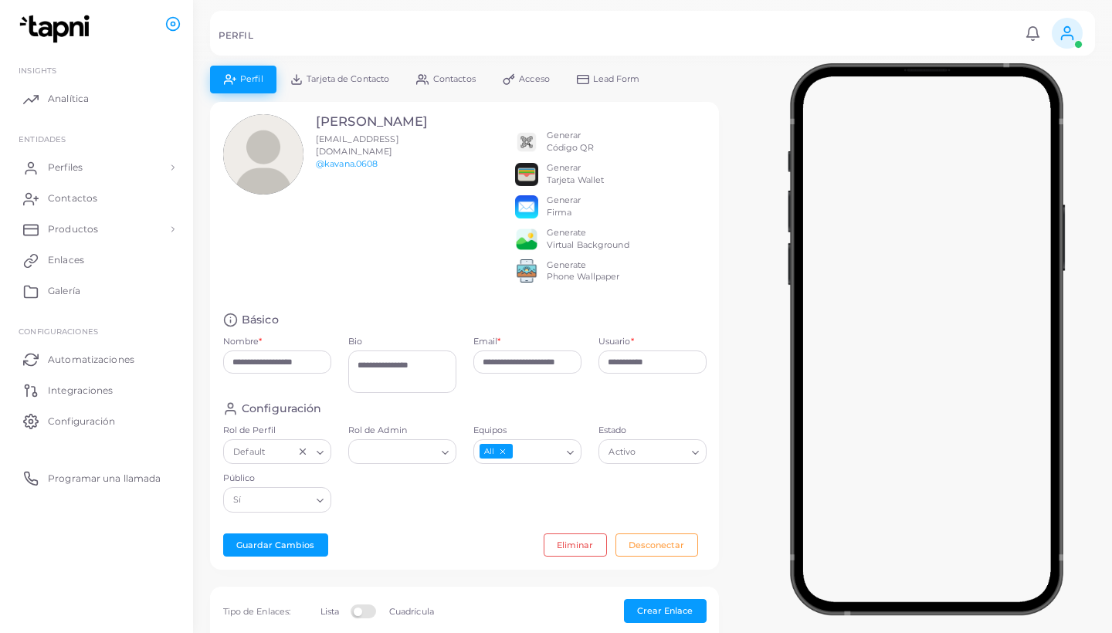
click at [1069, 32] on circle at bounding box center [1066, 29] width 5 height 5
click at [1029, 83] on li "ADMIN ([EMAIL_ADDRESS][DOMAIN_NAME])" at bounding box center [1023, 92] width 126 height 49
click at [1008, 94] on li "ADMIN ([EMAIL_ADDRESS][DOMAIN_NAME])" at bounding box center [1023, 92] width 126 height 49
click at [750, 114] on div at bounding box center [926, 336] width 371 height 541
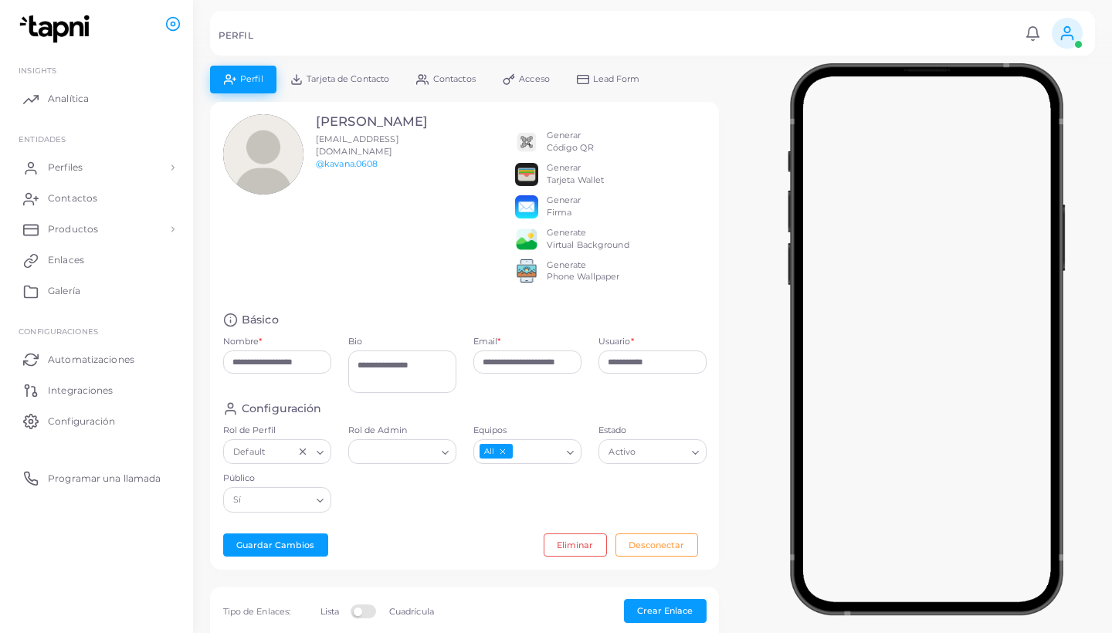
click at [466, 83] on span "Contactos" at bounding box center [454, 79] width 42 height 8
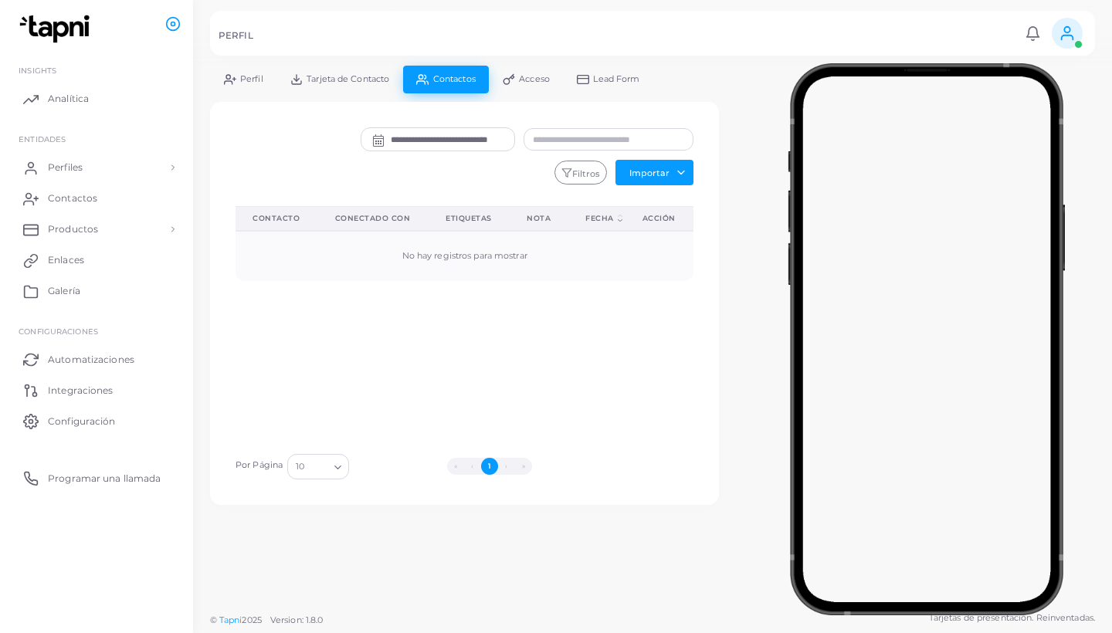
click at [246, 82] on span "Perfil" at bounding box center [251, 79] width 23 height 8
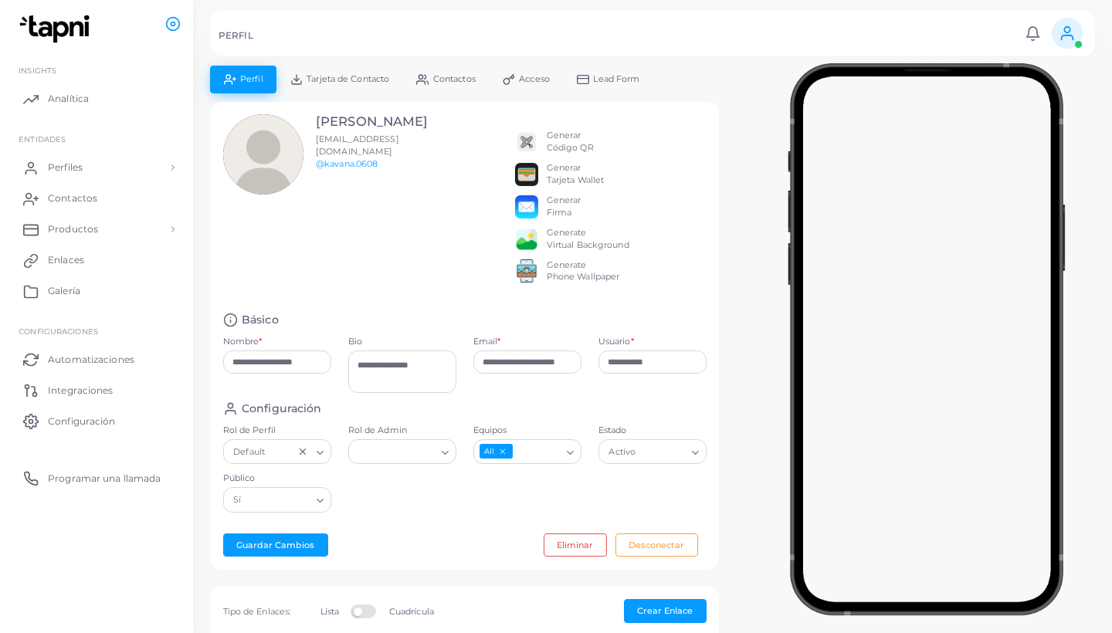
click at [360, 83] on span "Tarjeta de Contacto" at bounding box center [348, 79] width 83 height 8
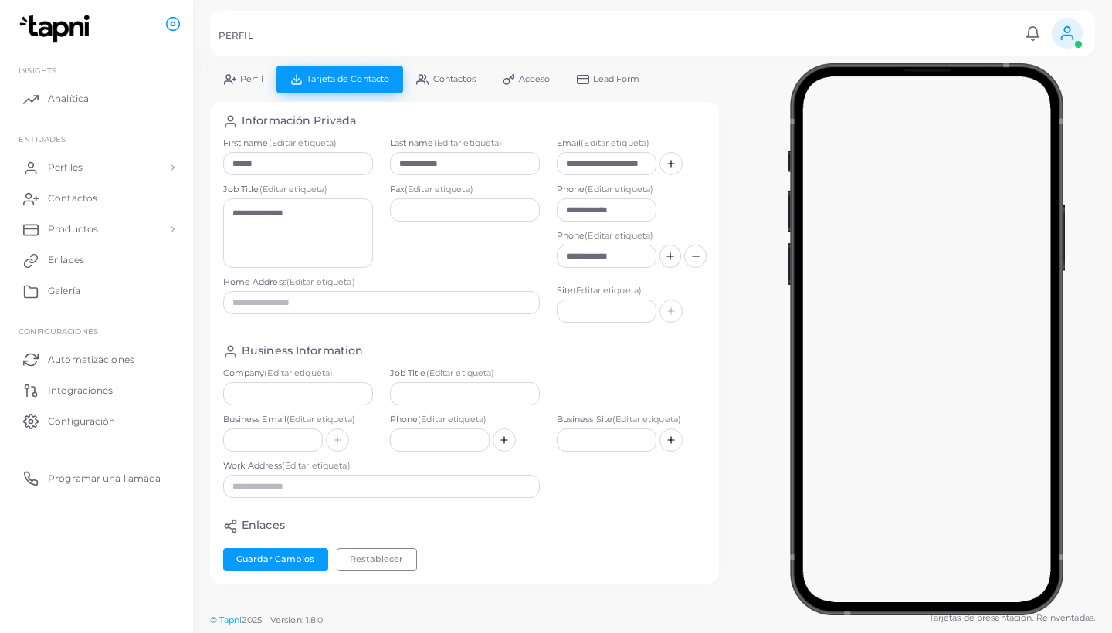
click at [528, 80] on span "Acceso" at bounding box center [534, 79] width 31 height 8
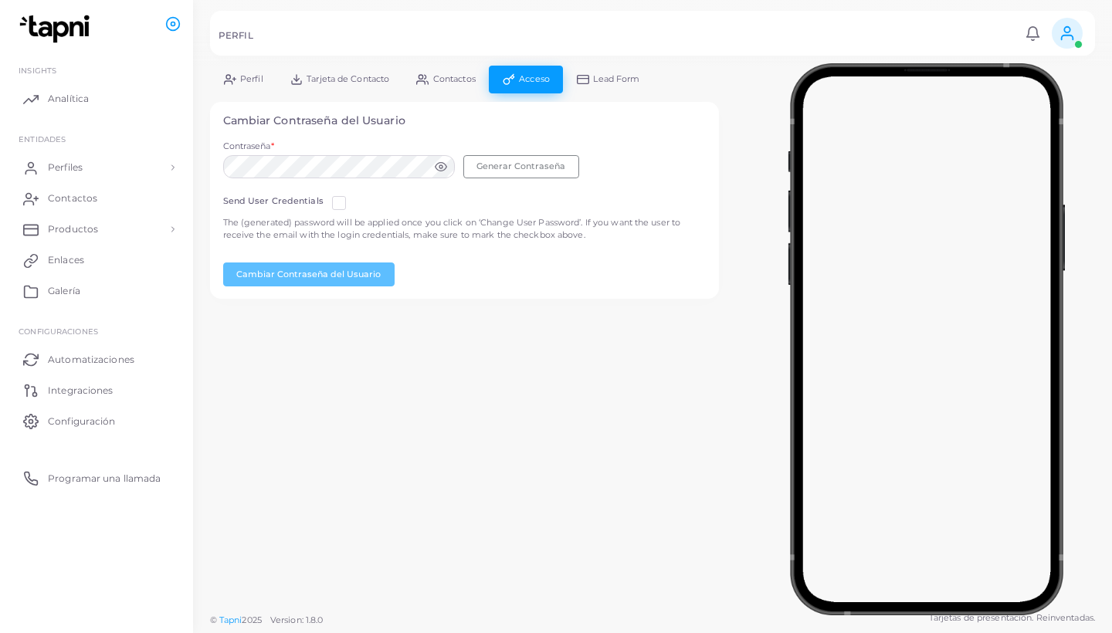
click at [605, 87] on link "Lead Form" at bounding box center [608, 79] width 90 height 27
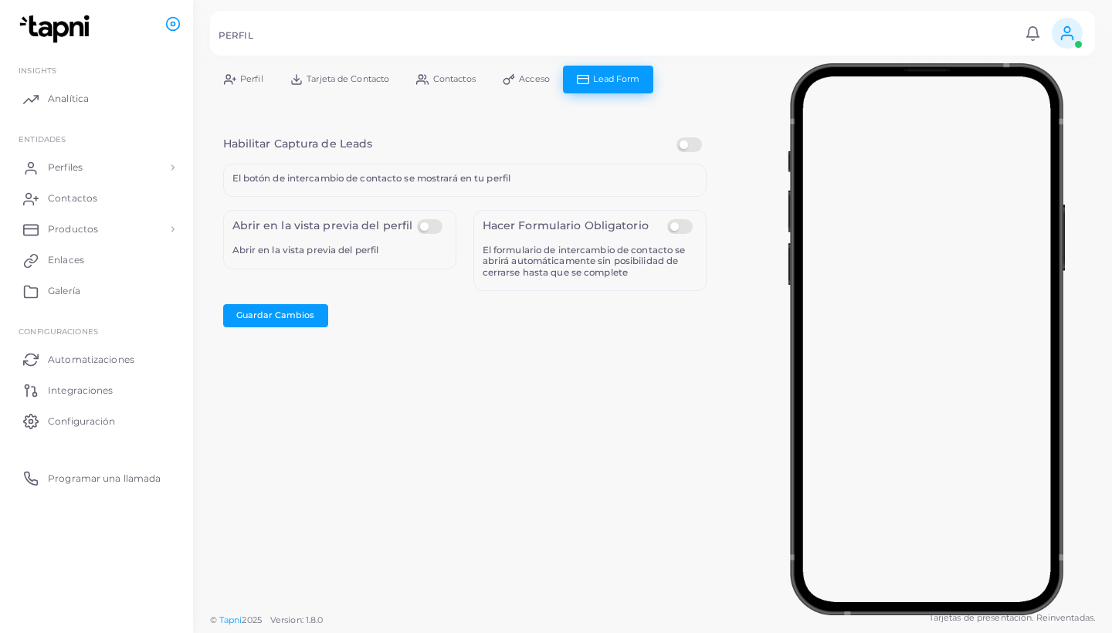
click at [542, 75] on span "Acceso" at bounding box center [534, 79] width 31 height 8
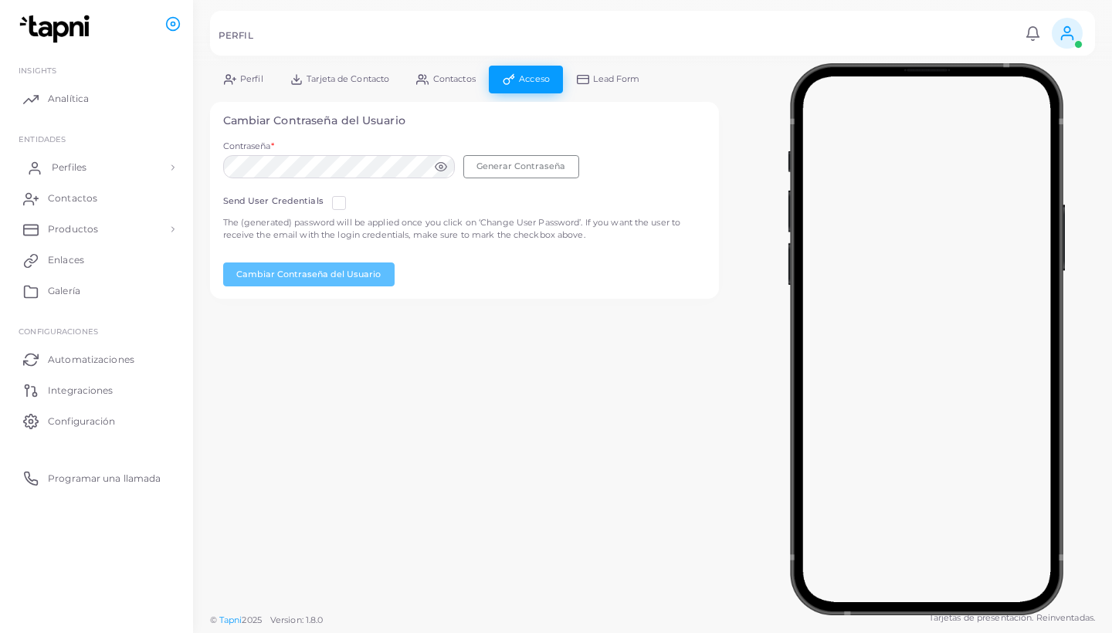
click at [114, 161] on link "Perfiles" at bounding box center [97, 167] width 170 height 31
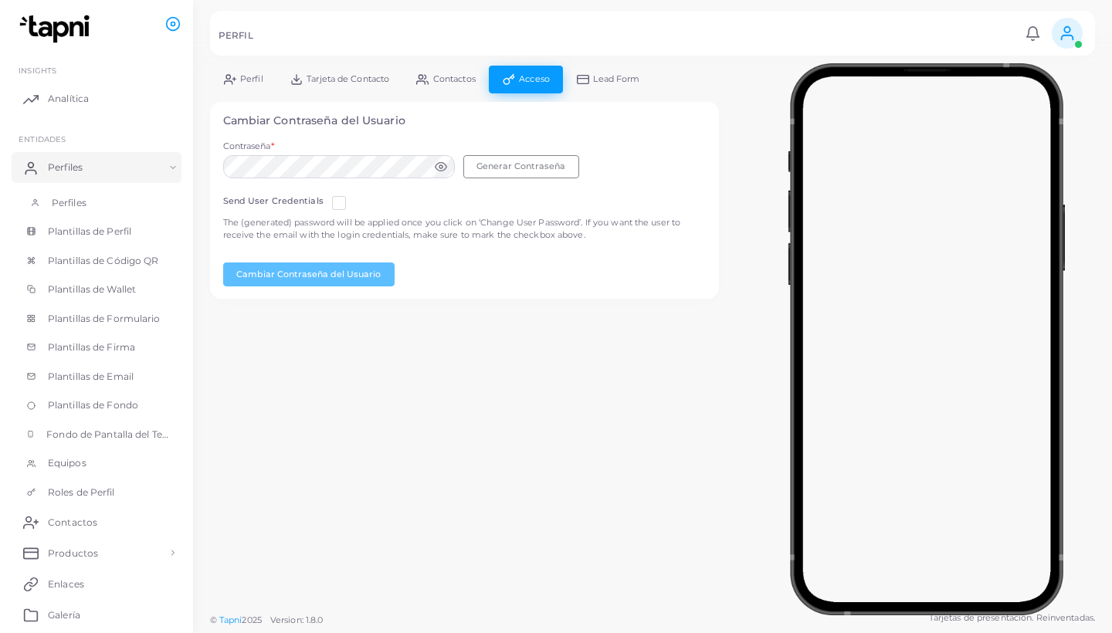
click at [96, 205] on link "Perfiles" at bounding box center [97, 202] width 170 height 29
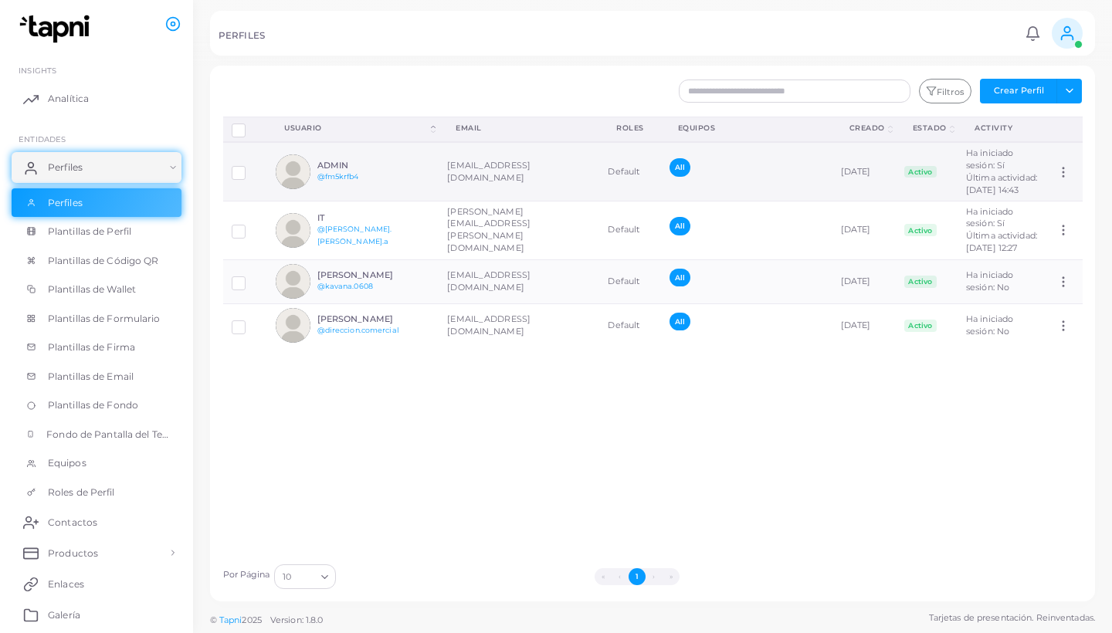
click at [250, 168] on label at bounding box center [250, 168] width 0 height 0
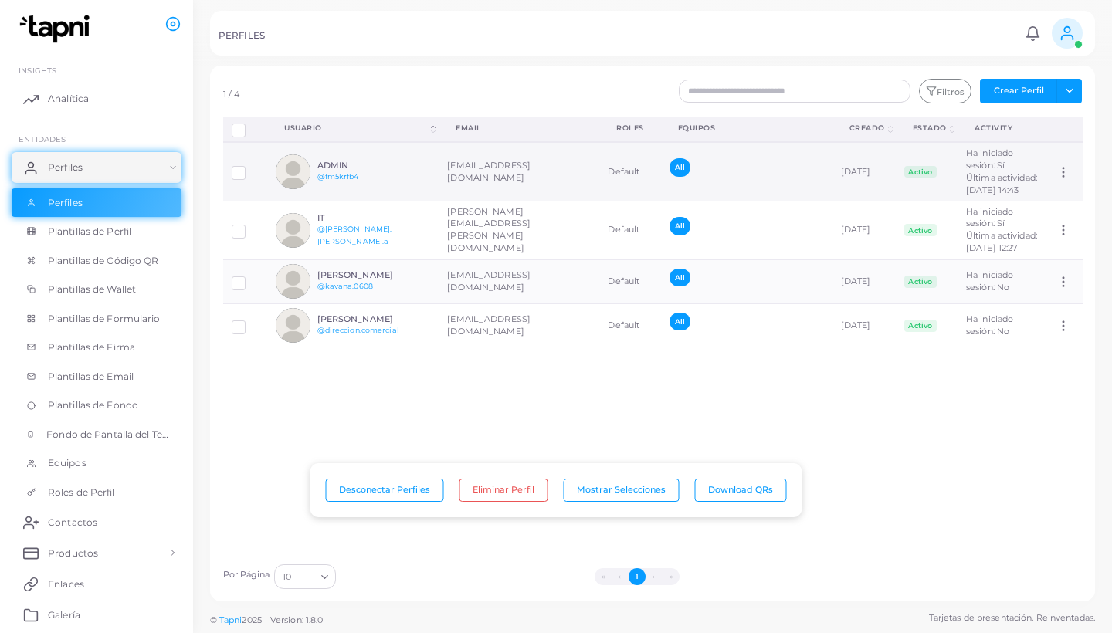
click at [250, 168] on label at bounding box center [250, 168] width 0 height 0
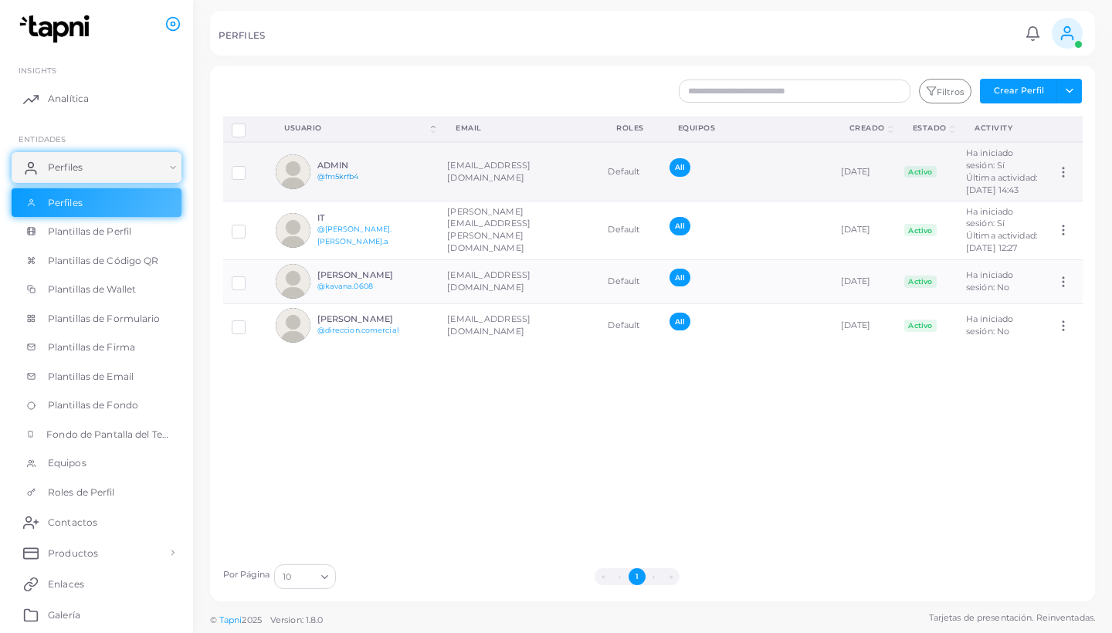
click at [339, 181] on link "@fm5krfb4" at bounding box center [338, 176] width 42 height 8
click at [119, 232] on span "Plantillas de Perfil" at bounding box center [93, 232] width 83 height 14
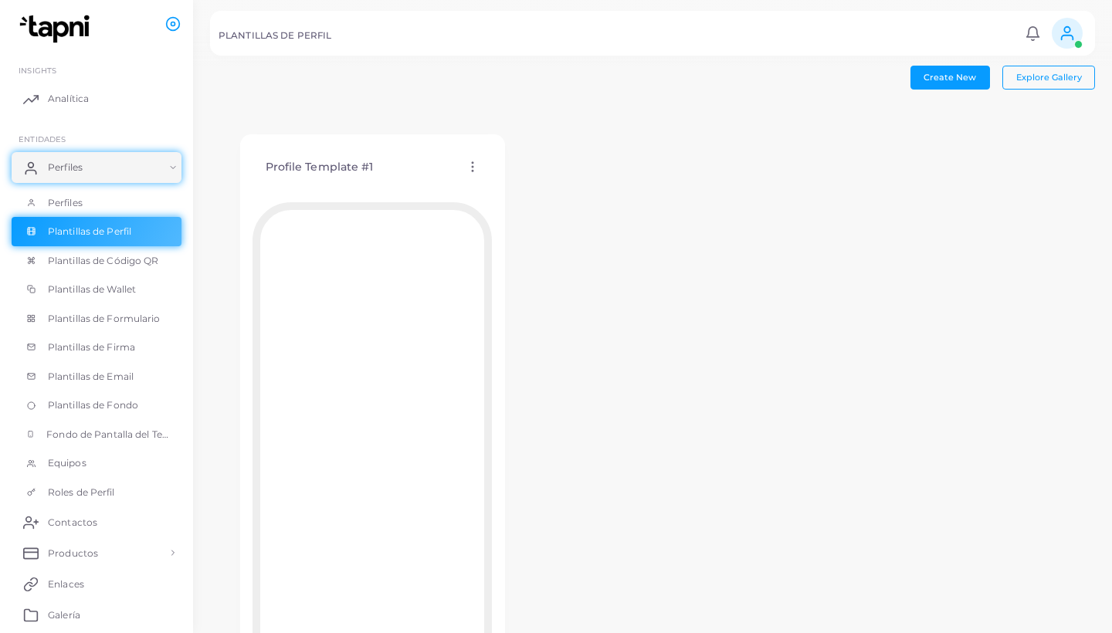
click at [476, 166] on icon at bounding box center [473, 167] width 14 height 14
click at [531, 185] on span "Editar Plantilla" at bounding box center [538, 185] width 61 height 12
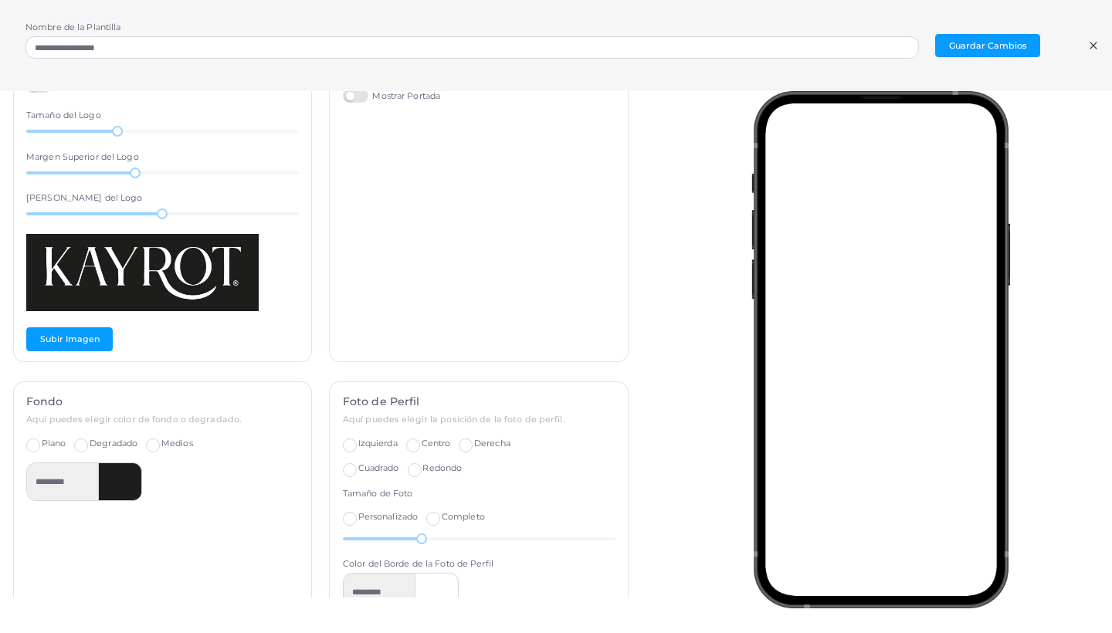
scroll to position [86, 0]
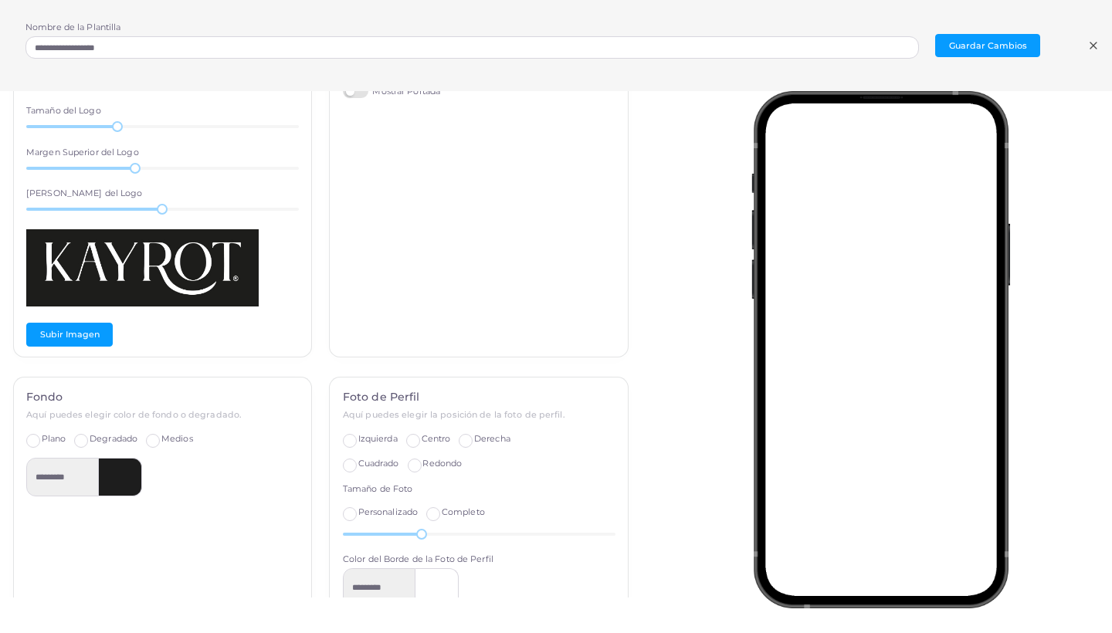
click at [90, 433] on label "Degradado" at bounding box center [114, 439] width 48 height 12
click at [25, 432] on div "Fondo Aquí puedes elegir color de fondo o degradado. Plano Degradado Medios ***…" at bounding box center [163, 498] width 298 height 240
click at [34, 426] on div "Fondo Aquí puedes elegir color de fondo o degradado. Plano Degradado Medios ***…" at bounding box center [163, 498] width 298 height 240
click at [42, 436] on label "Plano" at bounding box center [54, 439] width 25 height 12
click at [161, 436] on label "Medios" at bounding box center [177, 439] width 32 height 12
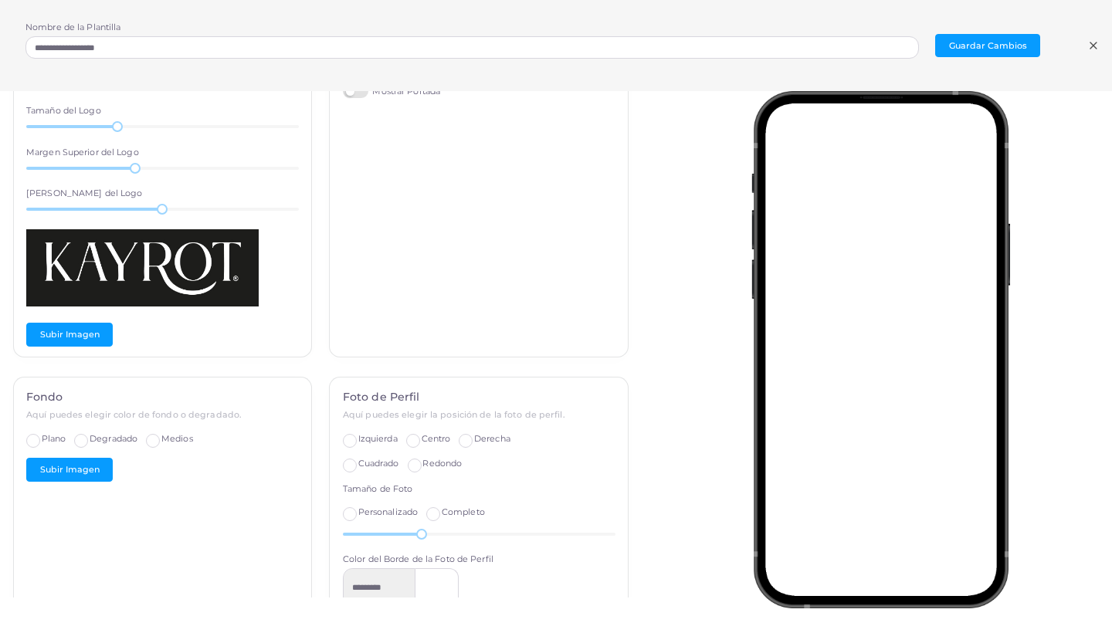
click at [161, 436] on label "Medios" at bounding box center [177, 439] width 32 height 12
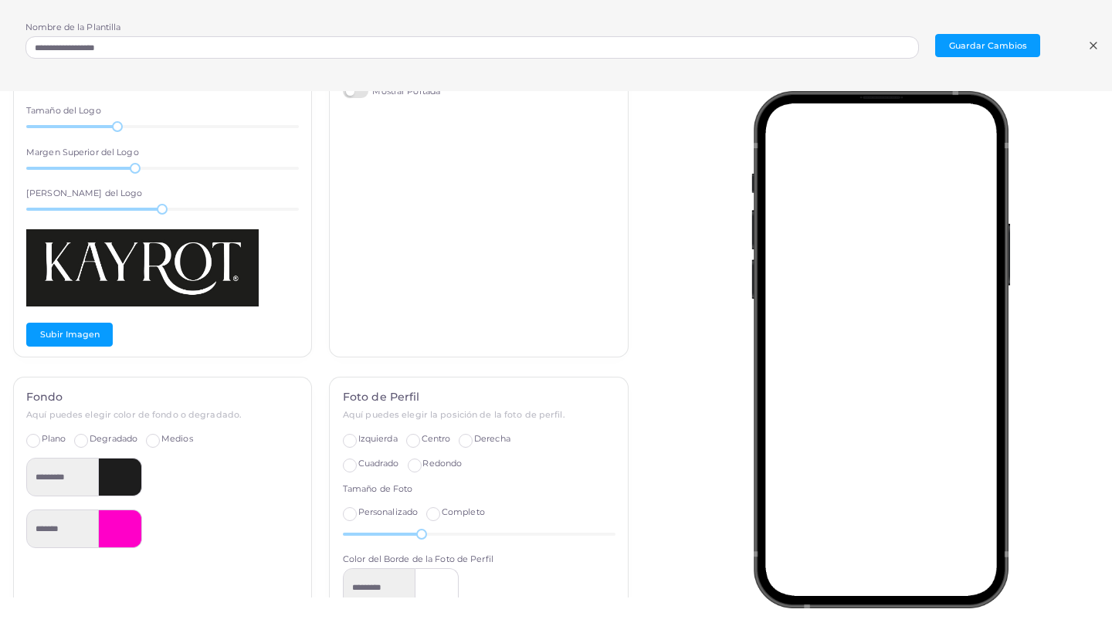
click at [42, 434] on label "Plano" at bounding box center [54, 439] width 25 height 12
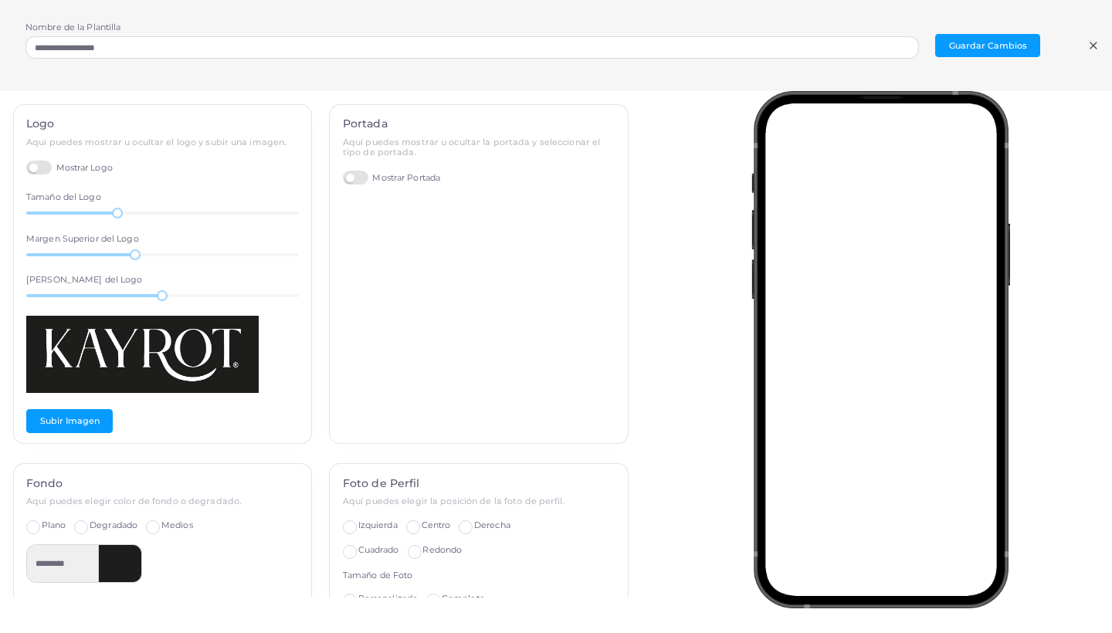
scroll to position [0, 0]
click at [1087, 49] on icon at bounding box center [1093, 45] width 12 height 12
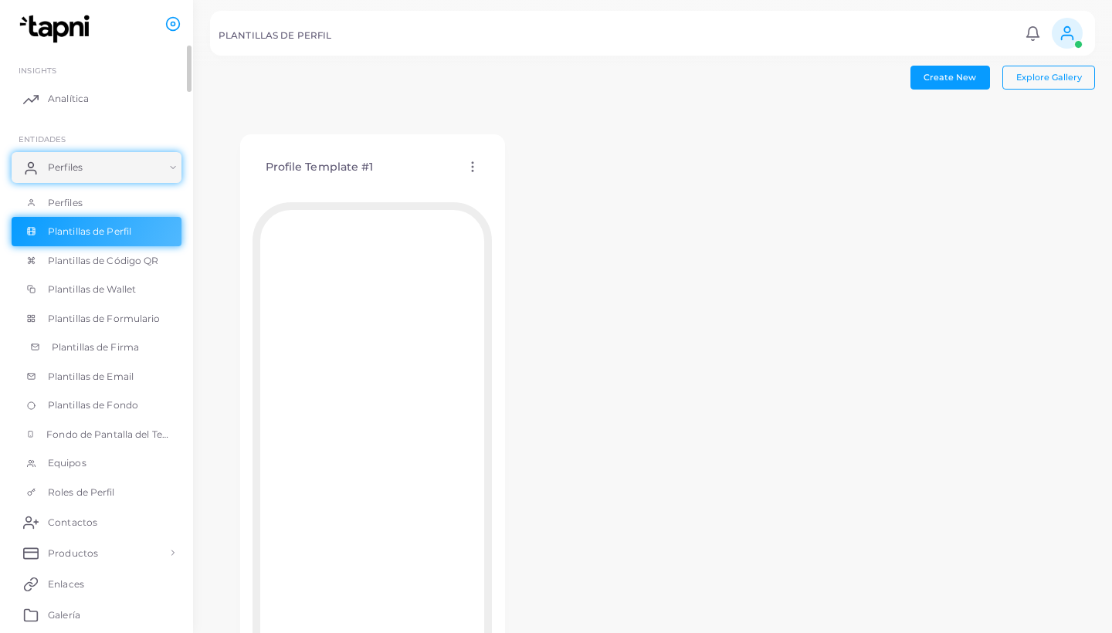
click at [122, 346] on span "Plantillas de Firma" at bounding box center [95, 348] width 87 height 14
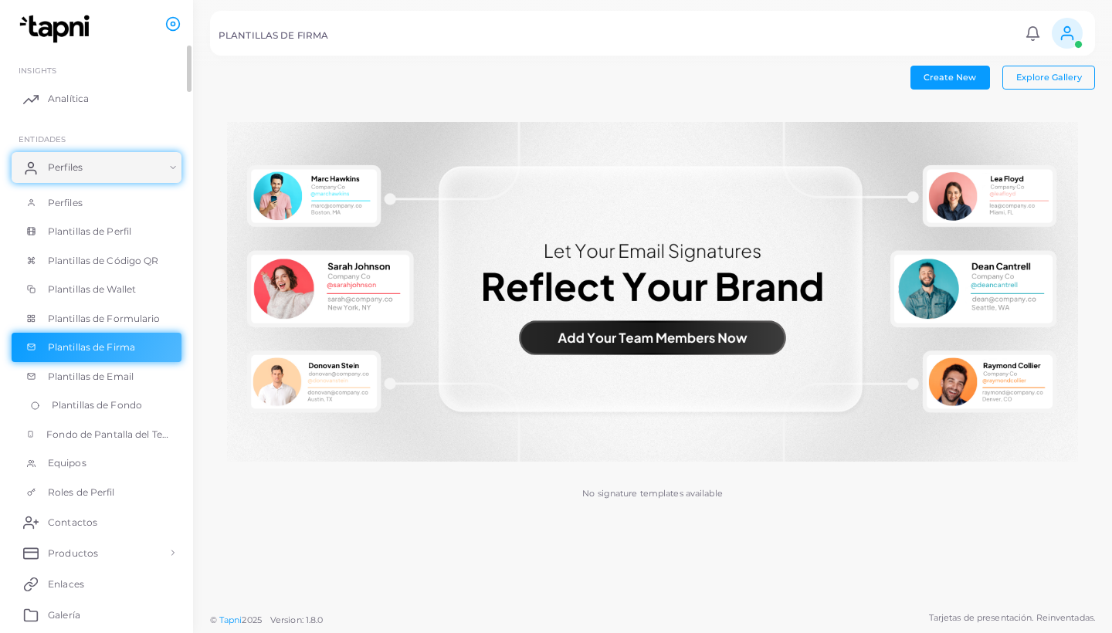
click at [122, 398] on span "Plantillas de Fondo" at bounding box center [97, 405] width 90 height 14
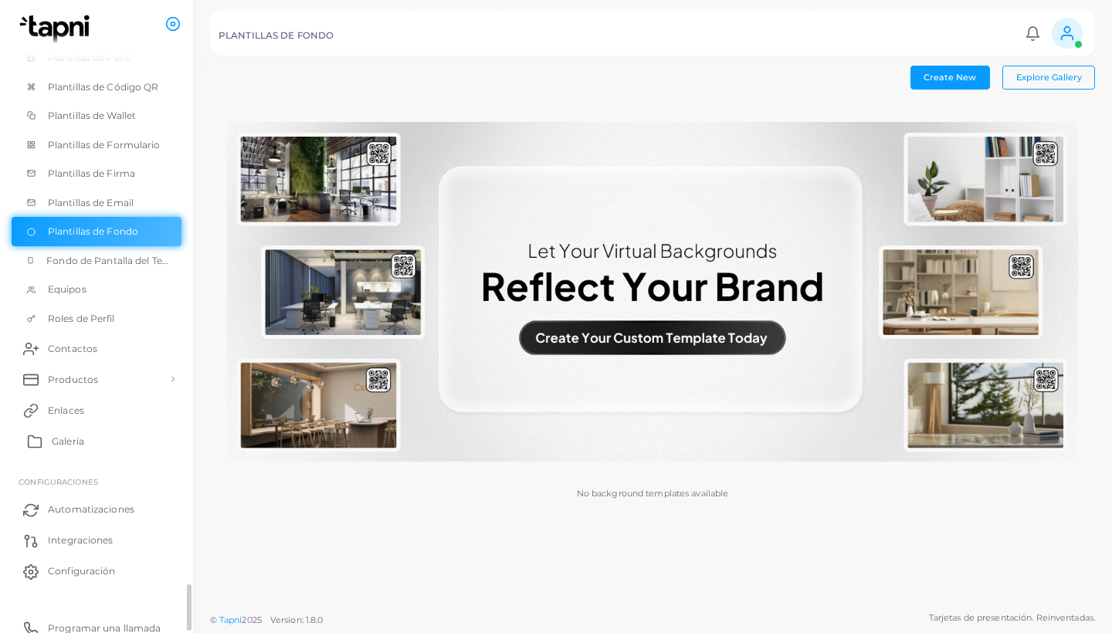
scroll to position [177, 0]
click at [84, 436] on span "Galería" at bounding box center [68, 439] width 32 height 14
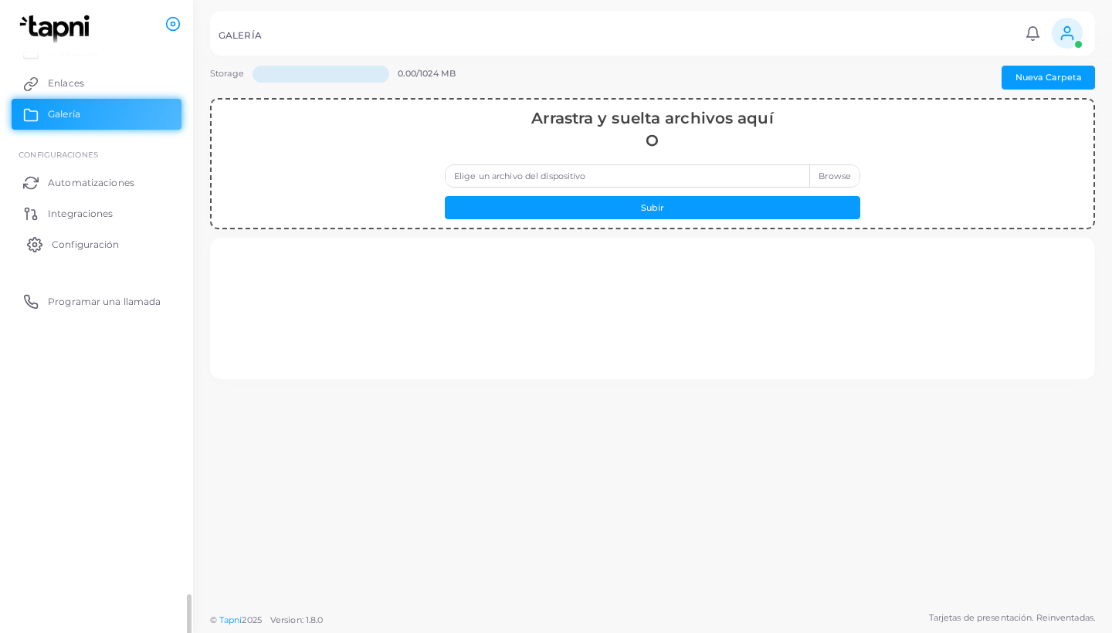
click at [36, 240] on icon at bounding box center [34, 244] width 15 height 15
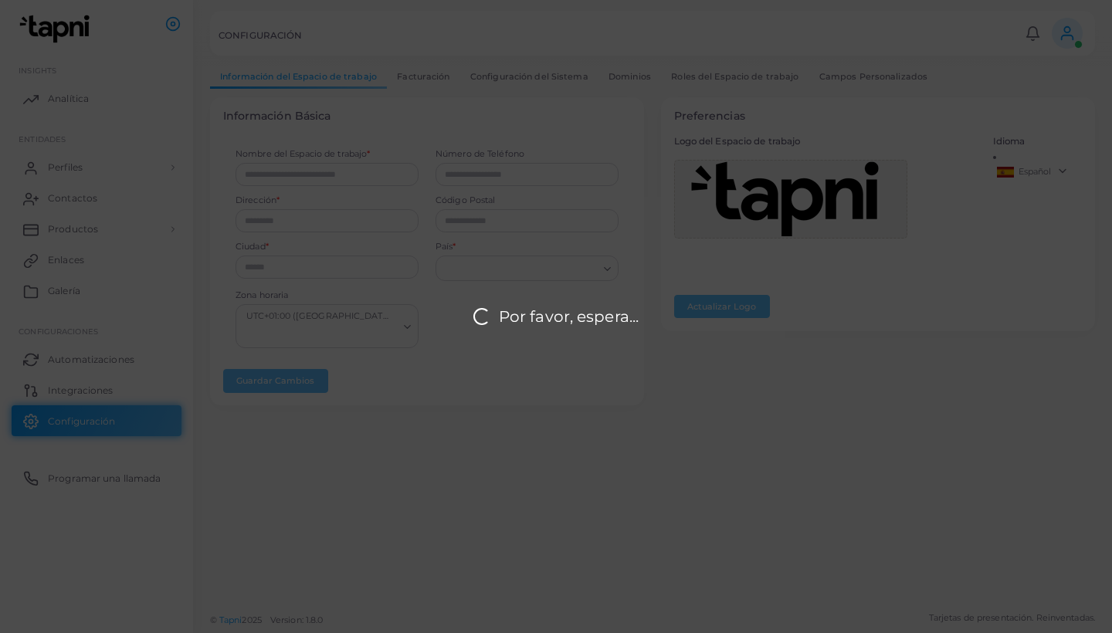
type input "******"
type input "**********"
type input "*****"
type input "******"
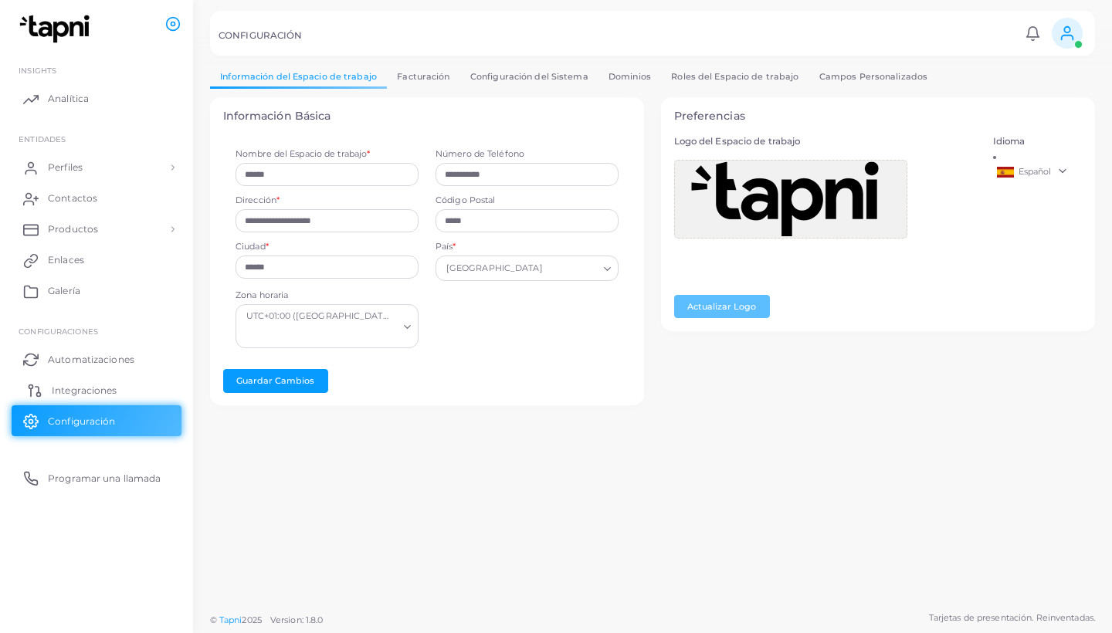
click at [89, 385] on span "Integraciones" at bounding box center [84, 391] width 65 height 14
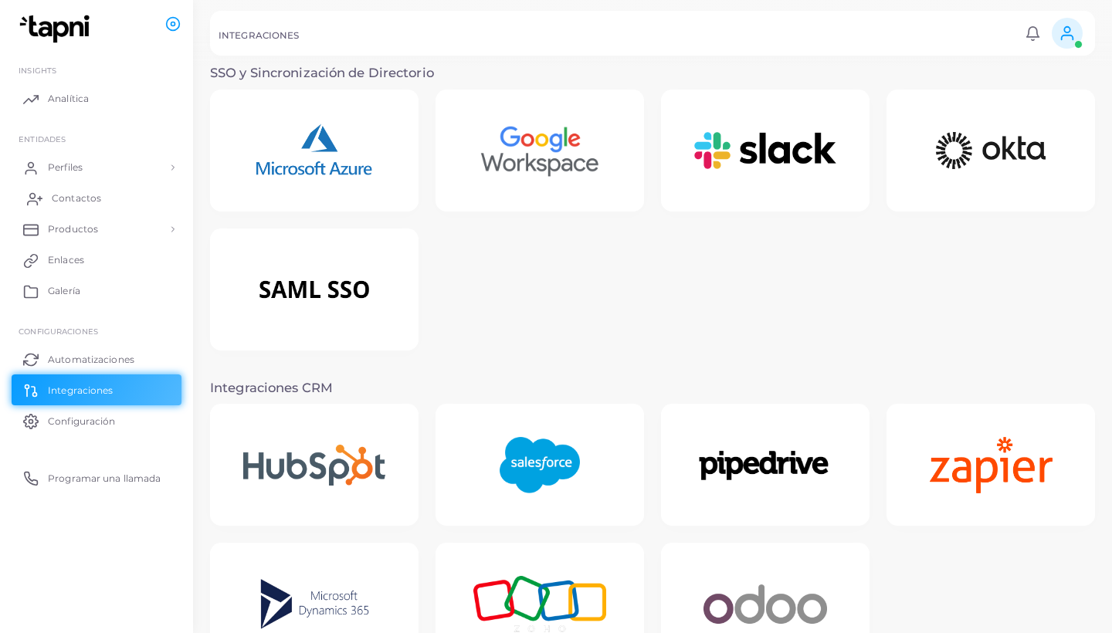
click at [133, 195] on link "Contactos" at bounding box center [97, 198] width 170 height 31
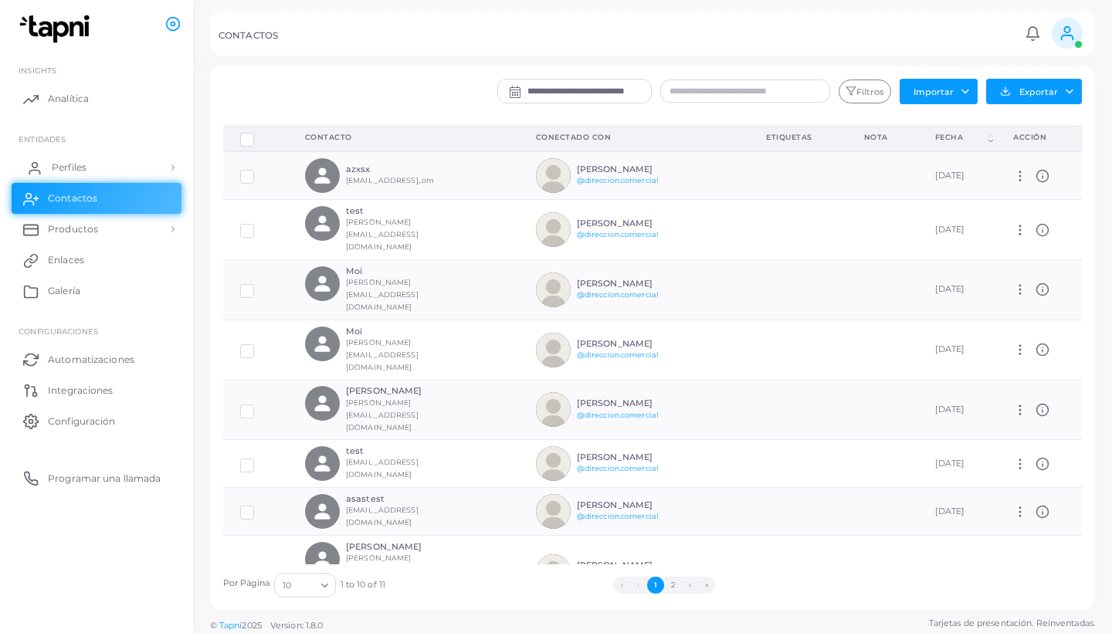
click at [100, 164] on link "Perfiles" at bounding box center [97, 167] width 170 height 31
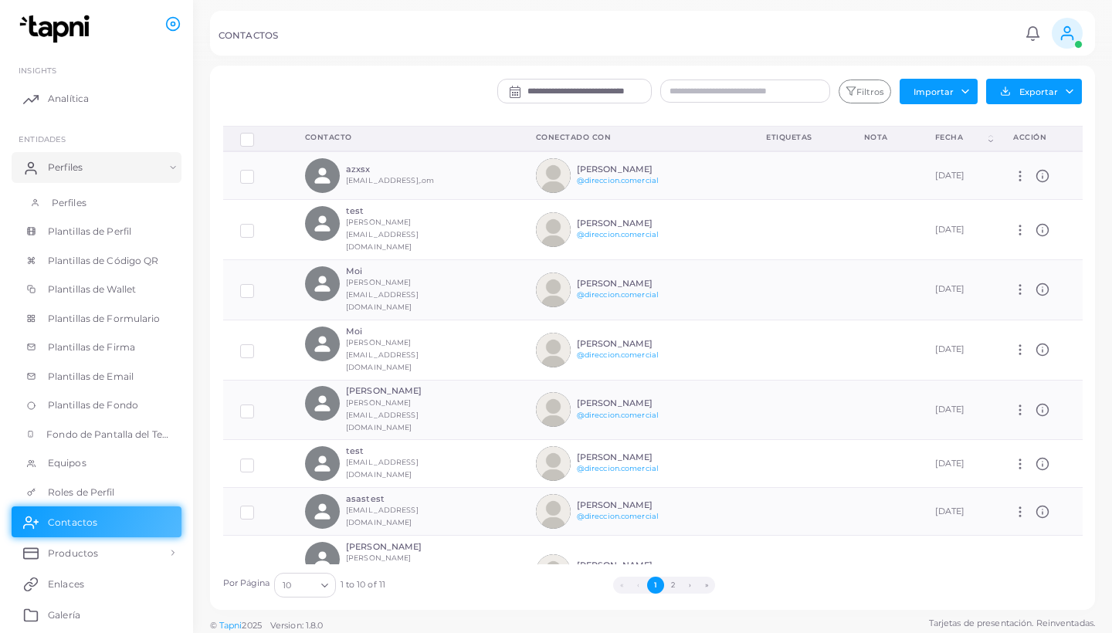
click at [93, 199] on link "Perfiles" at bounding box center [97, 202] width 170 height 29
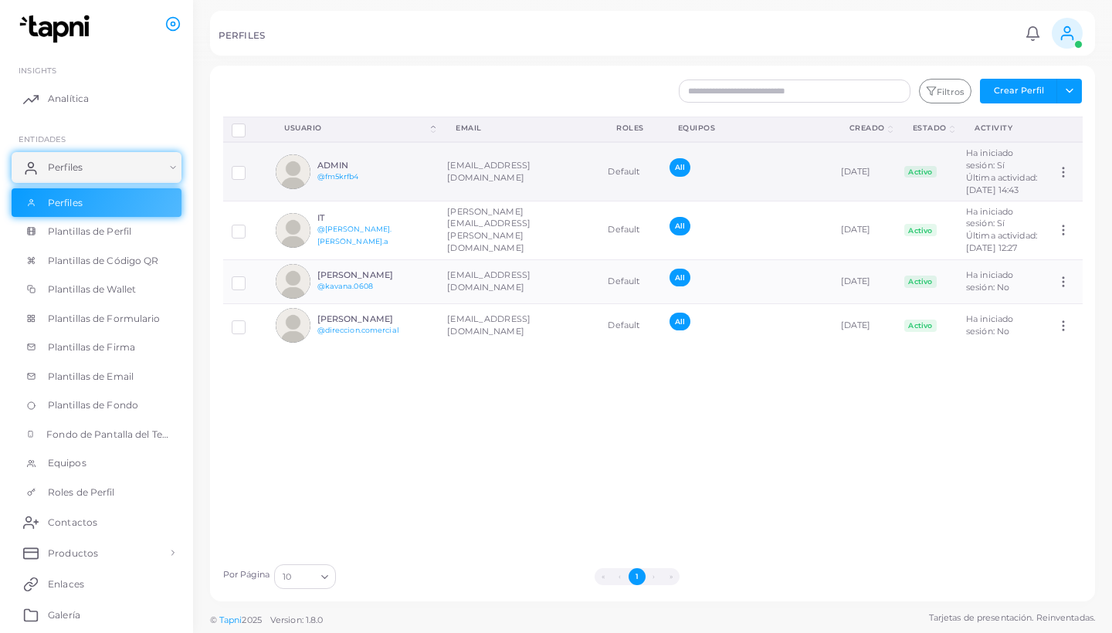
click at [481, 189] on td "[EMAIL_ADDRESS][DOMAIN_NAME]" at bounding box center [519, 171] width 161 height 59
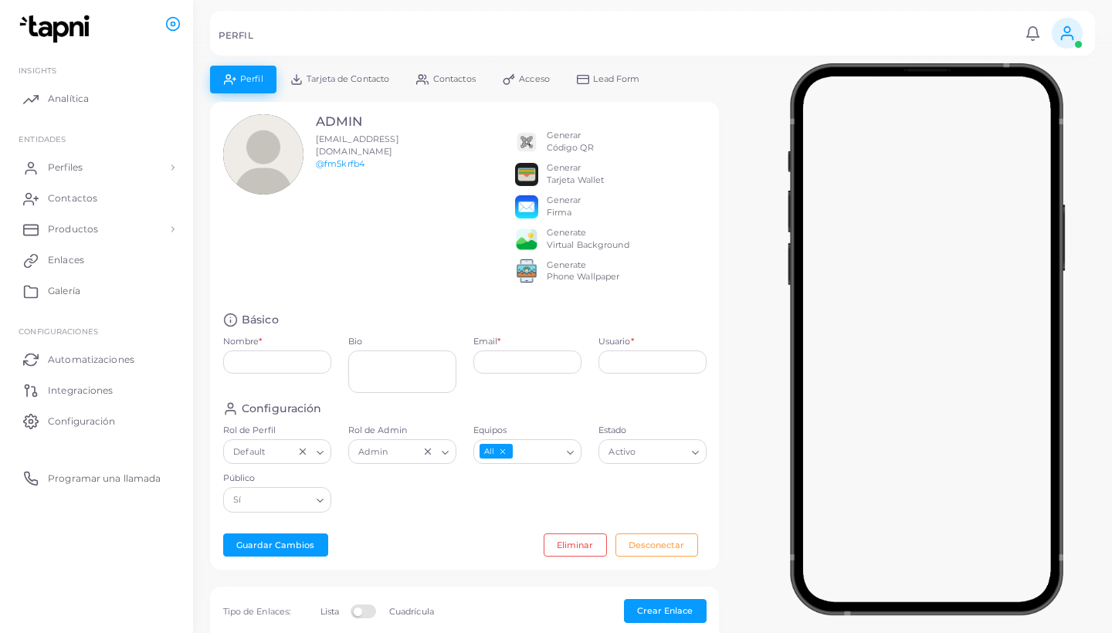
type input "*****"
type textarea "**********"
type input "**********"
type input "********"
click at [543, 81] on span "Acceso" at bounding box center [534, 79] width 31 height 8
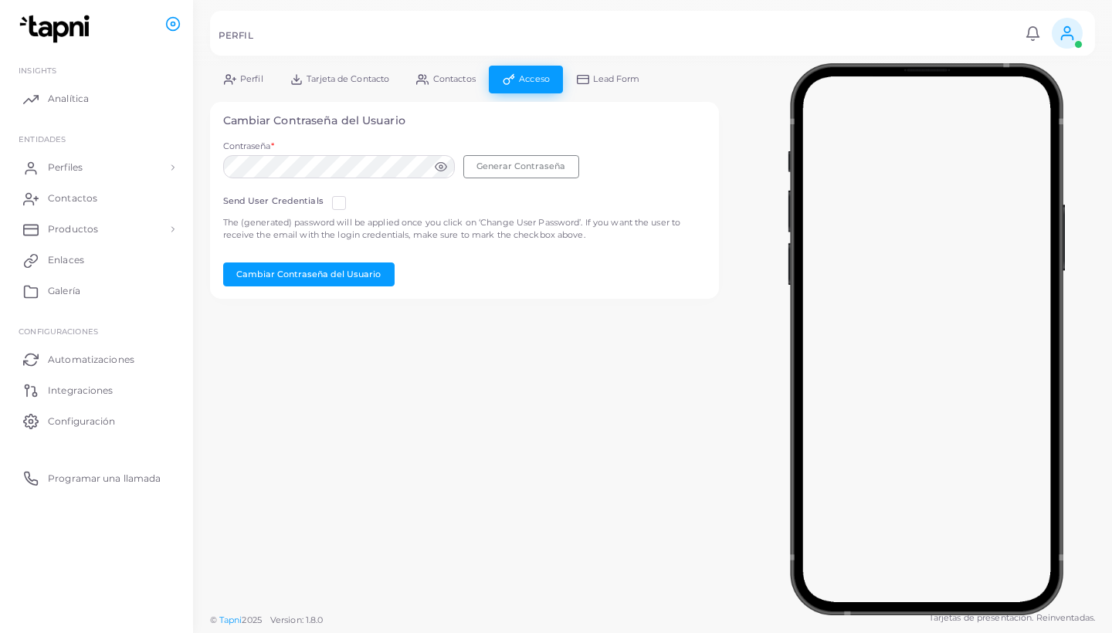
click at [443, 167] on icon at bounding box center [441, 167] width 12 height 12
click at [514, 166] on button "Generar Contraseña" at bounding box center [521, 166] width 116 height 23
click at [523, 167] on button "Generar Contraseña" at bounding box center [521, 166] width 116 height 23
click at [344, 270] on button "Cambiar Contraseña del Usuario" at bounding box center [308, 274] width 171 height 23
click at [359, 270] on button "Cambiar Contraseña del Usuario" at bounding box center [308, 274] width 171 height 23
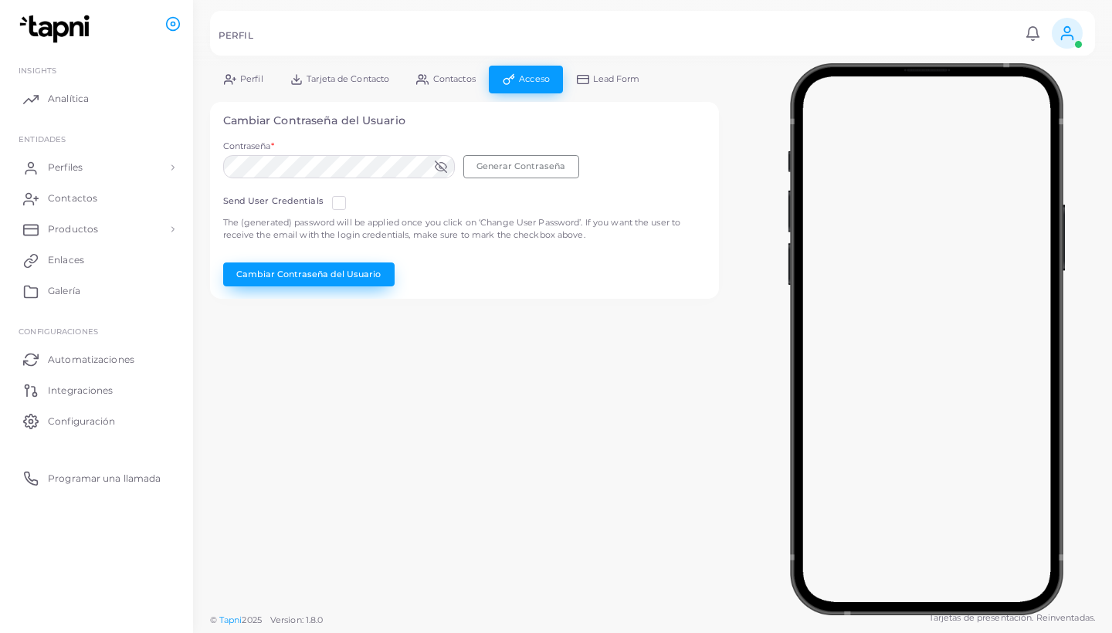
click at [338, 270] on button "Cambiar Contraseña del Usuario" at bounding box center [308, 274] width 171 height 23
click at [351, 197] on label at bounding box center [351, 197] width 0 height 0
